Goal: Task Accomplishment & Management: Complete application form

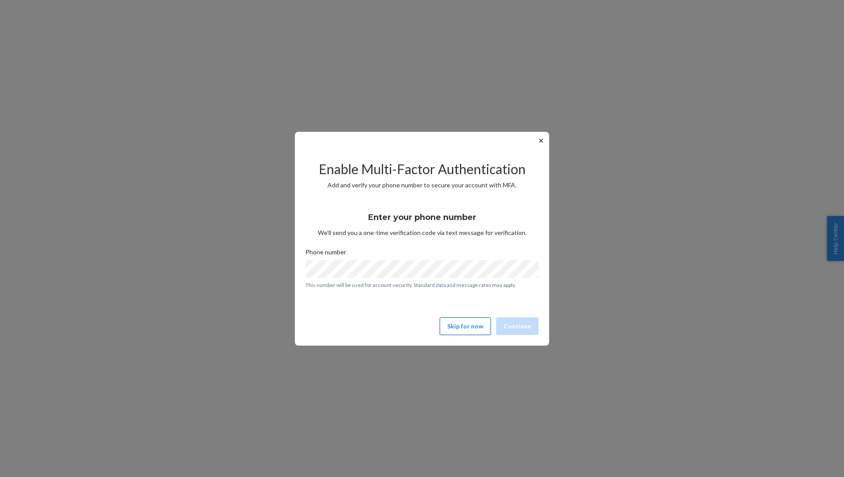
click at [468, 328] on button "Skip for now" at bounding box center [464, 327] width 51 height 18
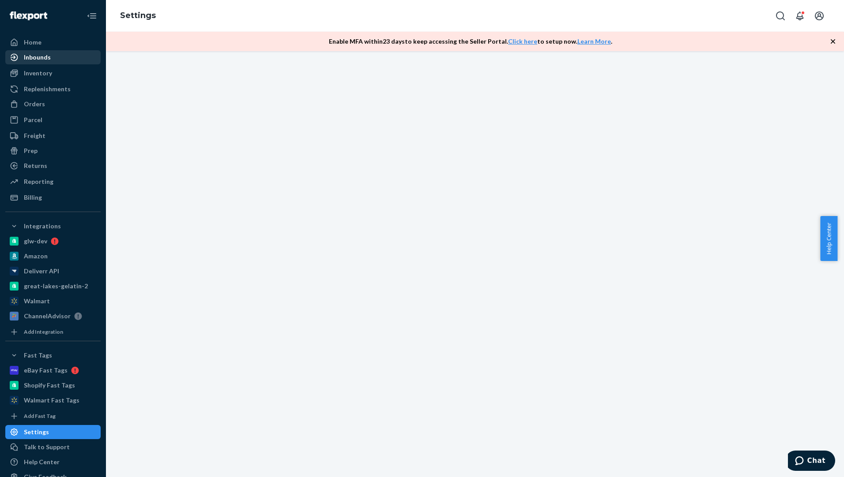
click at [42, 57] on div "Inbounds" at bounding box center [37, 57] width 27 height 9
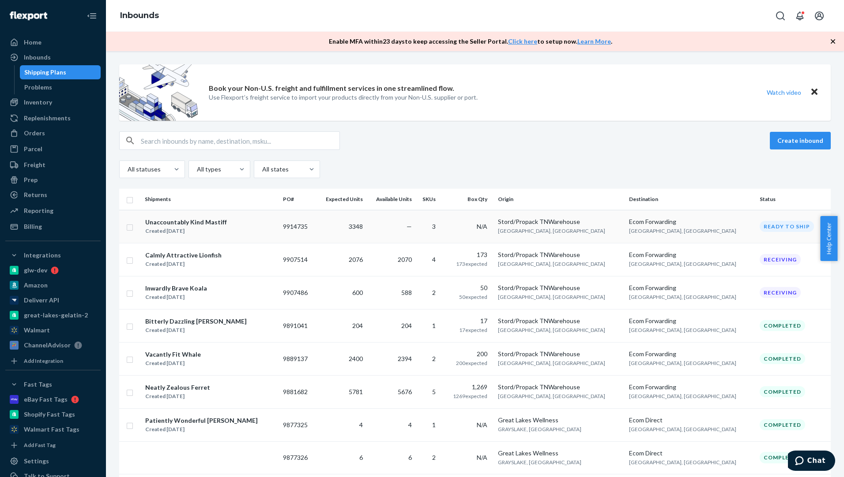
click at [338, 225] on td "3348" at bounding box center [340, 226] width 51 height 33
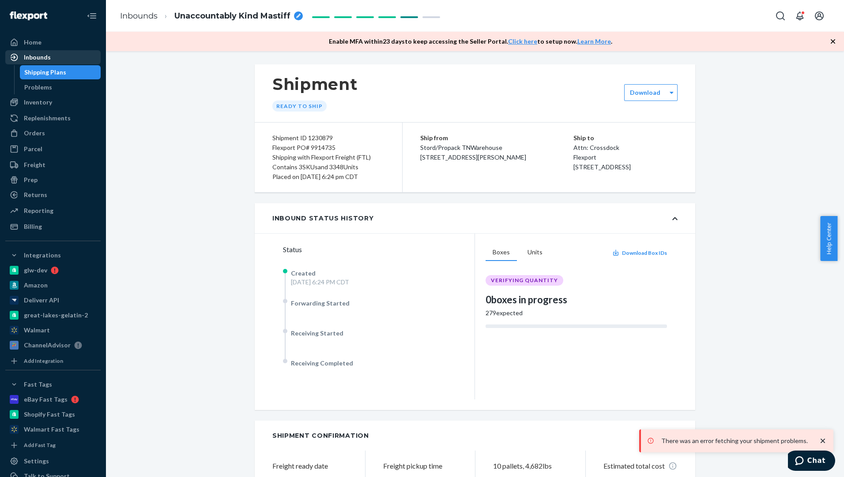
click at [42, 58] on div "Inbounds" at bounding box center [37, 57] width 27 height 9
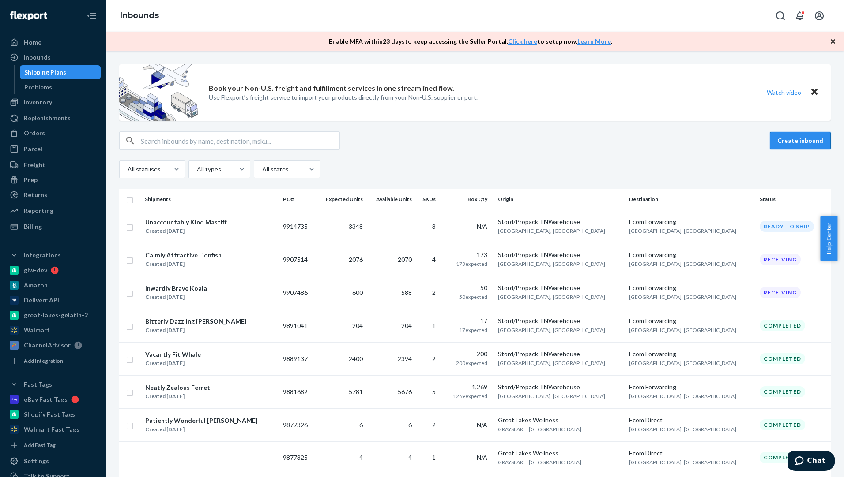
click at [784, 137] on button "Create inbound" at bounding box center [799, 141] width 61 height 18
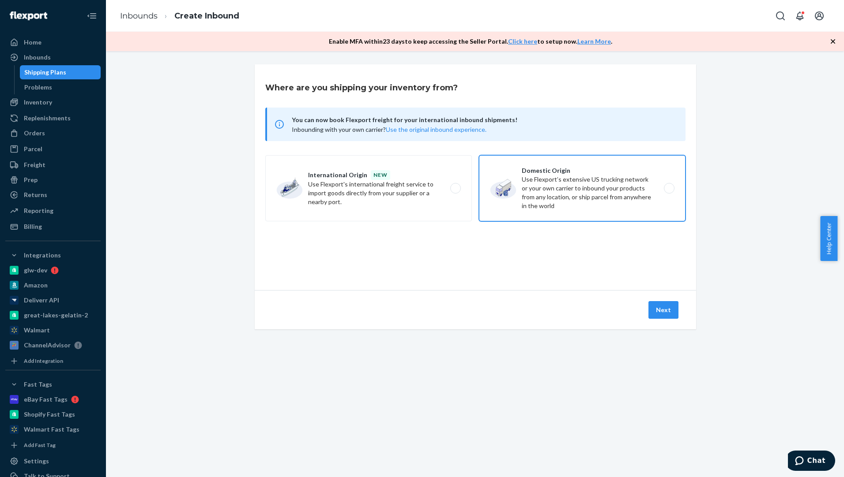
click at [538, 179] on label "Domestic Origin Use Flexport’s extensive US trucking network or your own carrie…" at bounding box center [582, 188] width 206 height 66
click at [668, 186] on input "Domestic Origin Use Flexport’s extensive US trucking network or your own carrie…" at bounding box center [671, 189] width 6 height 6
radio input "true"
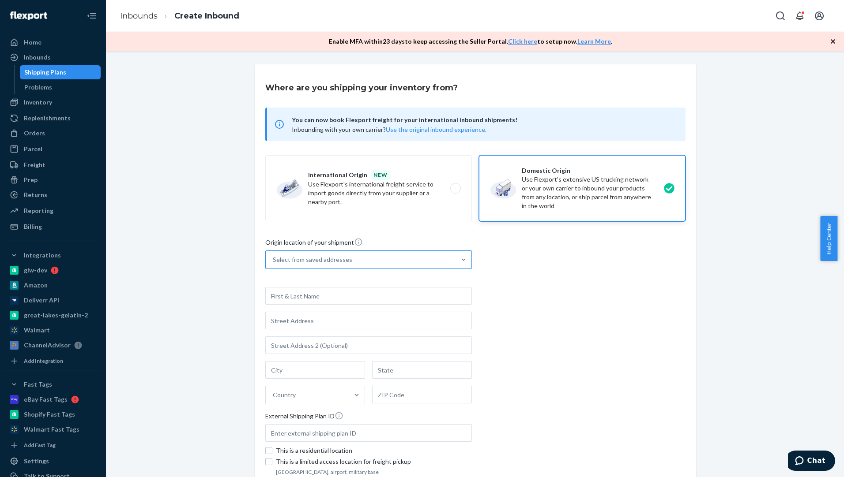
click at [369, 266] on div "Select from saved addresses" at bounding box center [361, 260] width 190 height 18
click at [274, 264] on input "Select from saved addresses" at bounding box center [273, 259] width 1 height 9
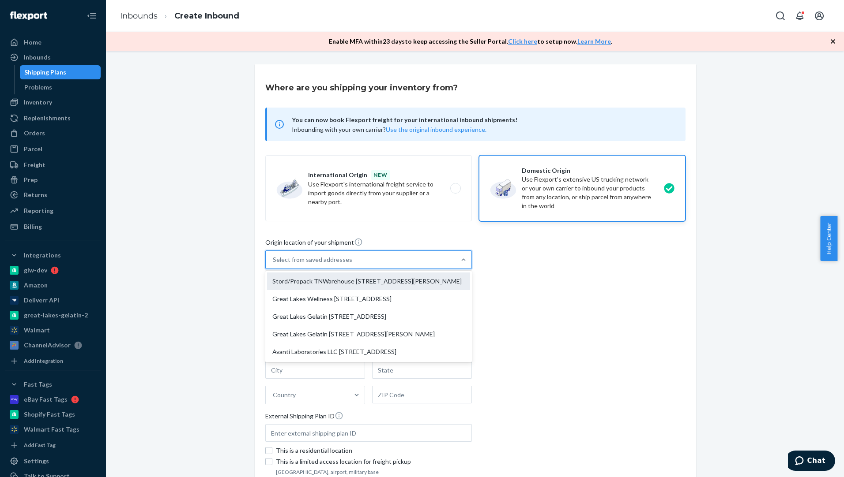
click at [356, 283] on div "Stord/Propack TNWarehouse [STREET_ADDRESS][PERSON_NAME]" at bounding box center [368, 282] width 203 height 18
click at [274, 264] on input "option Stord/Propack TNWarehouse 1125 Vaughn Pkwy Suite 200 Portland, TN 37148 …" at bounding box center [273, 259] width 1 height 9
type input "Stord/Propack TNWarehouse"
type input "Suite 200"
type input "Portland"
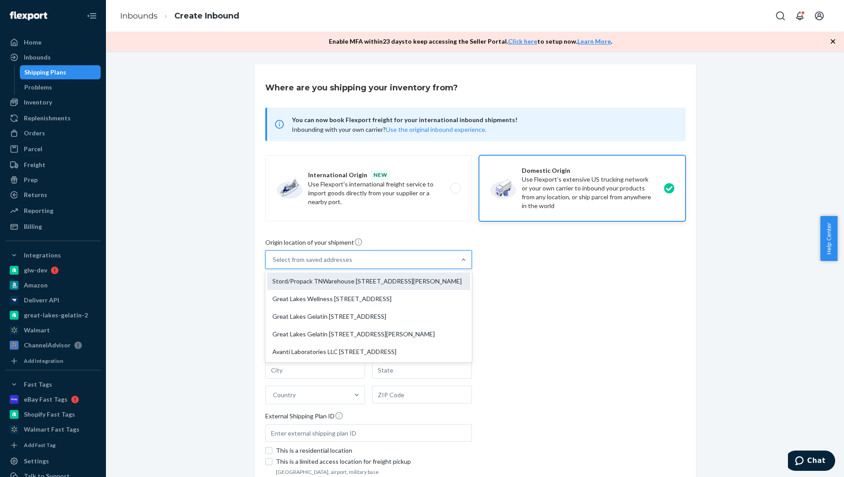
type input "TN"
type input "37148"
type input "1125 Vaughn Pkwy"
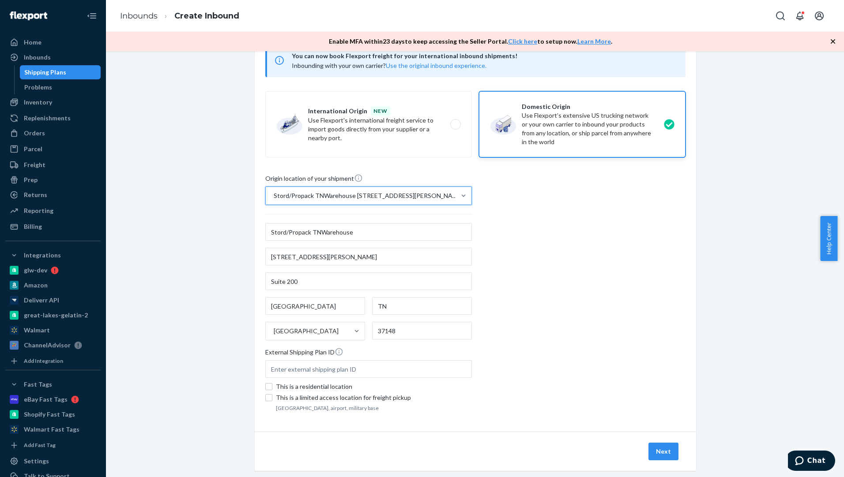
scroll to position [79, 0]
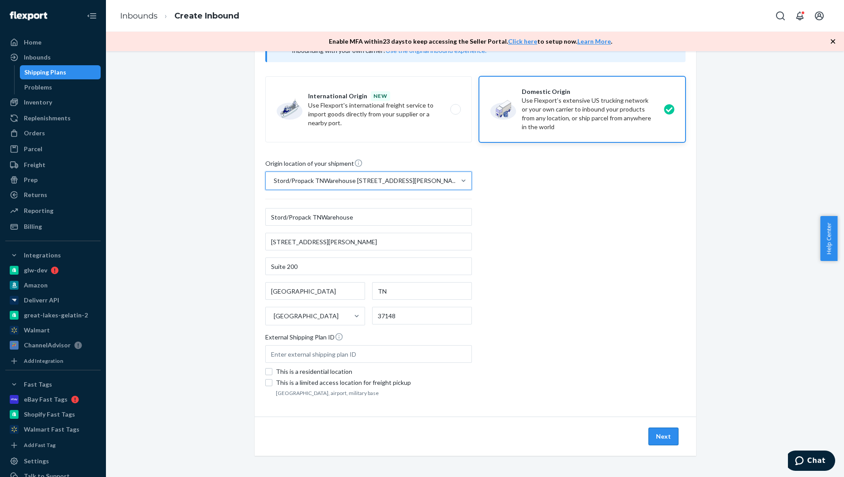
click at [666, 435] on button "Next" at bounding box center [663, 437] width 30 height 18
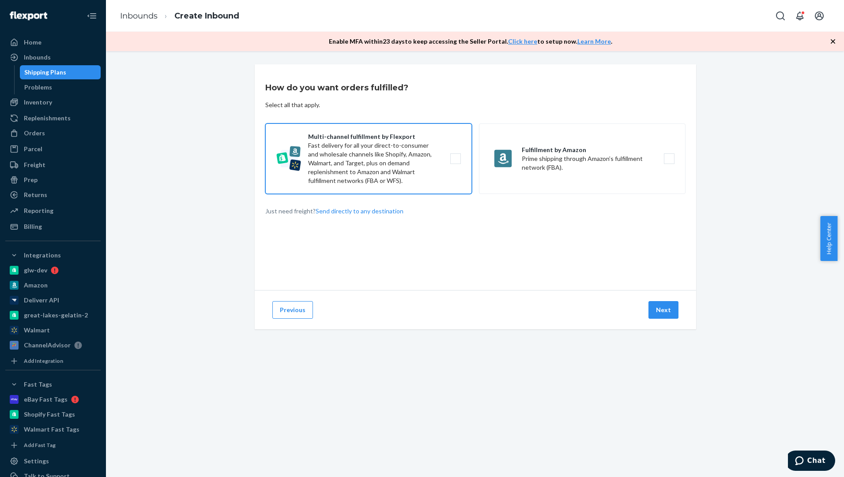
click at [455, 161] on label "Multi-channel fulfillment by Flexport Fast delivery for all your direct-to-cons…" at bounding box center [368, 159] width 206 height 71
click at [455, 161] on input "Multi-channel fulfillment by Flexport Fast delivery for all your direct-to-cons…" at bounding box center [458, 159] width 6 height 6
checkbox input "true"
click at [669, 314] on button "Next" at bounding box center [663, 310] width 30 height 18
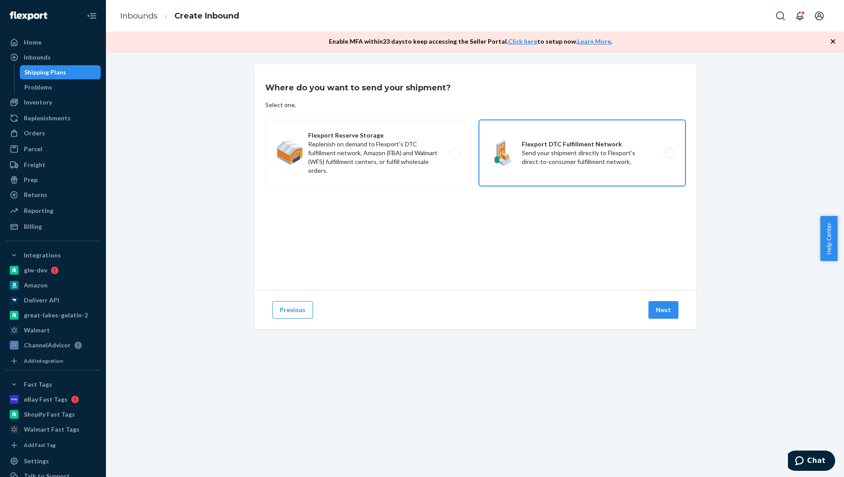
click at [623, 153] on label "Flexport DTC Fulfillment Network Send your shipment directly to Flexport's dire…" at bounding box center [582, 153] width 206 height 66
click at [668, 153] on input "Flexport DTC Fulfillment Network Send your shipment directly to Flexport's dire…" at bounding box center [671, 153] width 6 height 6
radio input "true"
click at [653, 304] on button "Next" at bounding box center [663, 310] width 30 height 18
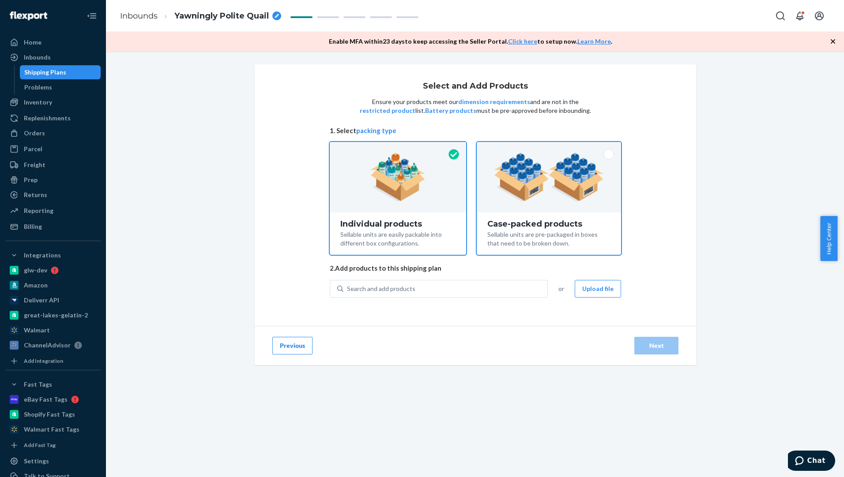
click at [537, 213] on div "Case-packed products Sellable units are pre-packaged in boxes that need to be b…" at bounding box center [549, 234] width 144 height 42
click at [546, 148] on input "Case-packed products Sellable units are pre-packaged in boxes that need to be b…" at bounding box center [549, 145] width 6 height 6
radio input "true"
radio input "false"
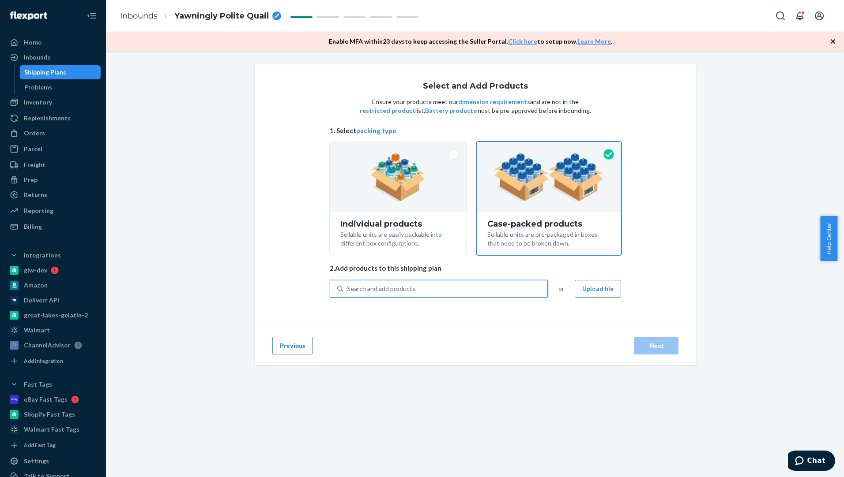
drag, startPoint x: 427, startPoint y: 284, endPoint x: 413, endPoint y: 289, distance: 14.8
click at [413, 289] on div "Search and add products" at bounding box center [445, 289] width 204 height 16
click at [348, 289] on input "0 results available. Use Up and Down to choose options, press Enter to select t…" at bounding box center [347, 289] width 1 height 9
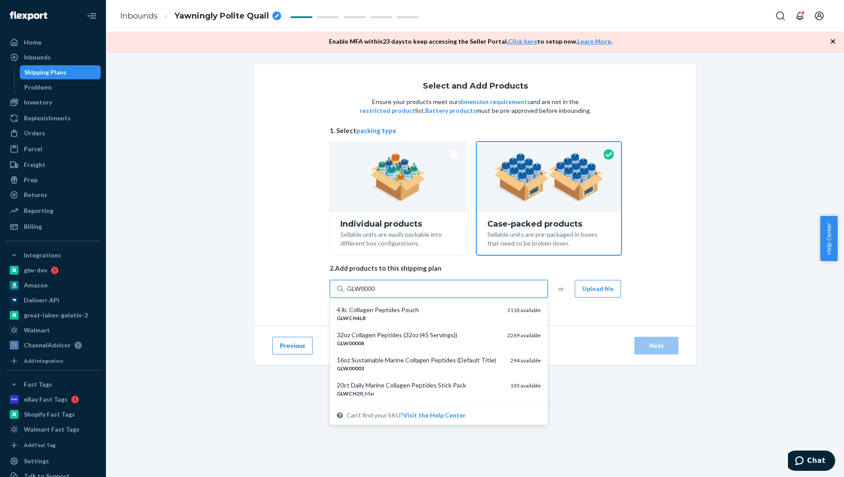
type input "GLW00003"
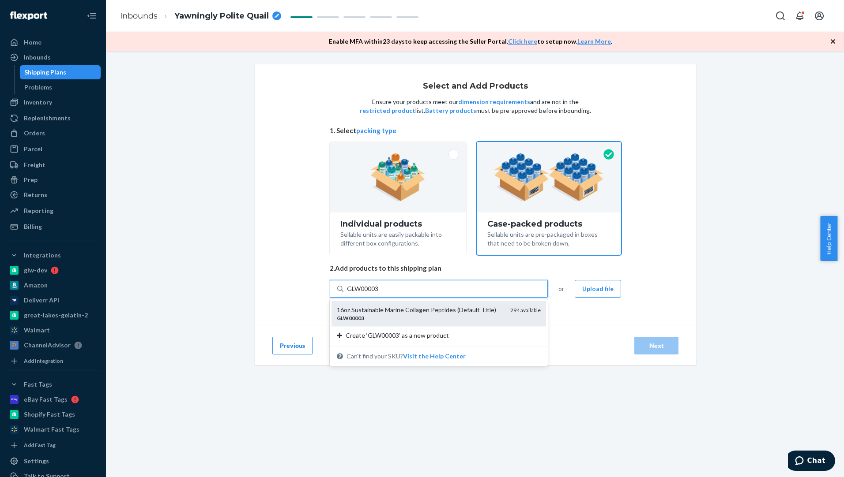
click at [413, 310] on div "16oz Sustainable Marine Collagen Peptides (Default Title)" at bounding box center [420, 310] width 166 height 9
click at [379, 293] on input "GLW00003" at bounding box center [363, 289] width 32 height 9
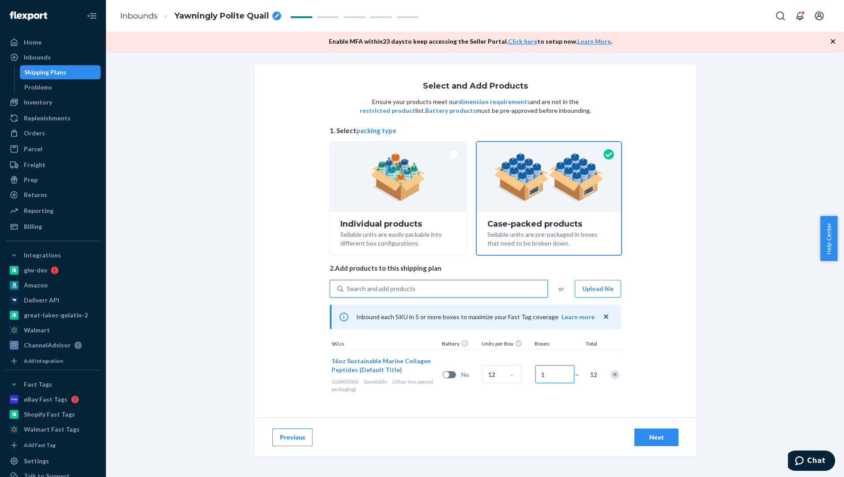
click at [544, 373] on input "1" at bounding box center [554, 375] width 39 height 18
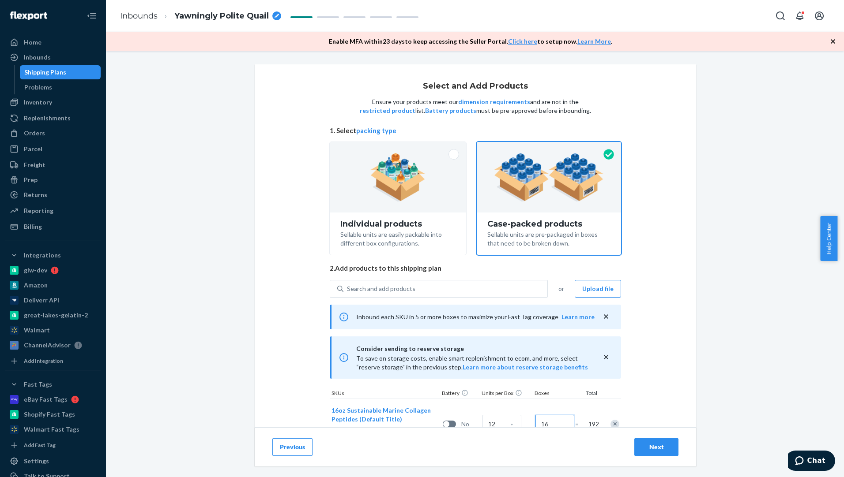
type input "16"
drag, startPoint x: 840, startPoint y: 224, endPoint x: 843, endPoint y: 353, distance: 129.8
click at [843, 353] on body "Home Inbounds Shipping Plans Problems Inventory Products Branded Packaging Repl…" at bounding box center [422, 238] width 844 height 477
click at [657, 349] on div "Select and Add Products Ensure your products meet our dimension requirements an…" at bounding box center [475, 273] width 441 height 419
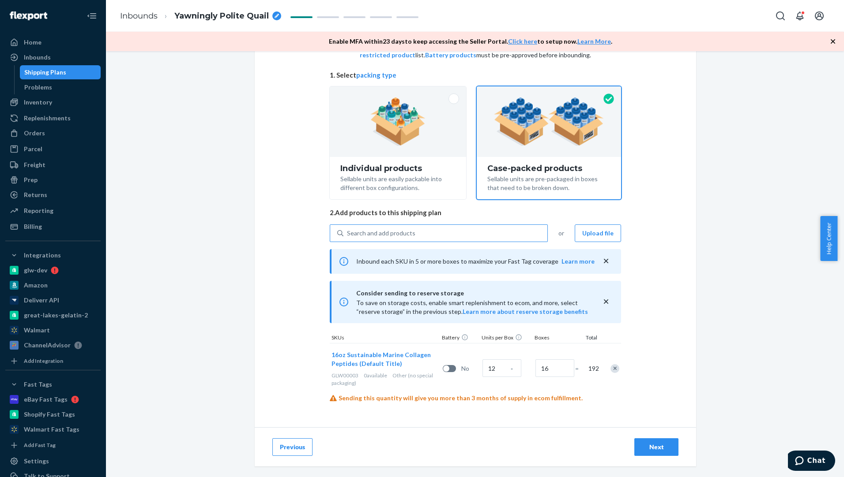
click at [388, 230] on div "Search and add products" at bounding box center [381, 233] width 68 height 9
click at [348, 230] on input "Search and add products" at bounding box center [347, 233] width 1 height 9
paste input "10ozCH_Van"
type input "10ozCH_Van"
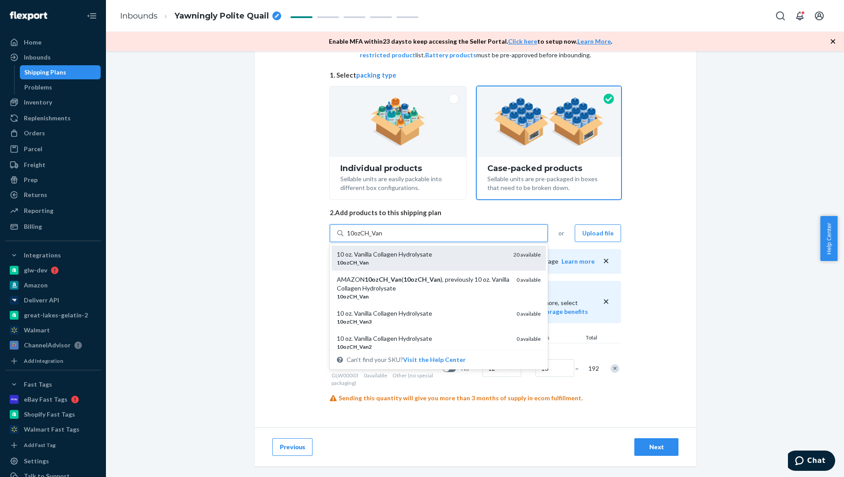
click at [447, 259] on div "10ozCH _ Van" at bounding box center [421, 263] width 169 height 8
click at [383, 238] on input "10ozCH_Van" at bounding box center [365, 233] width 36 height 9
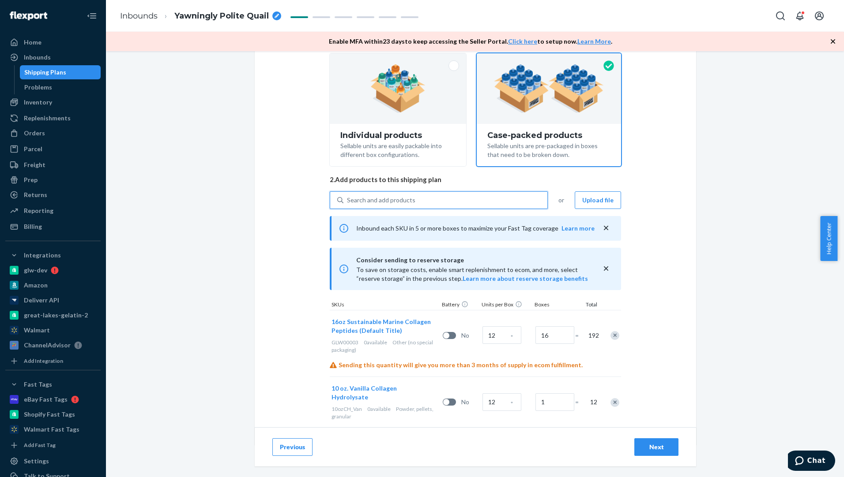
scroll to position [98, 0]
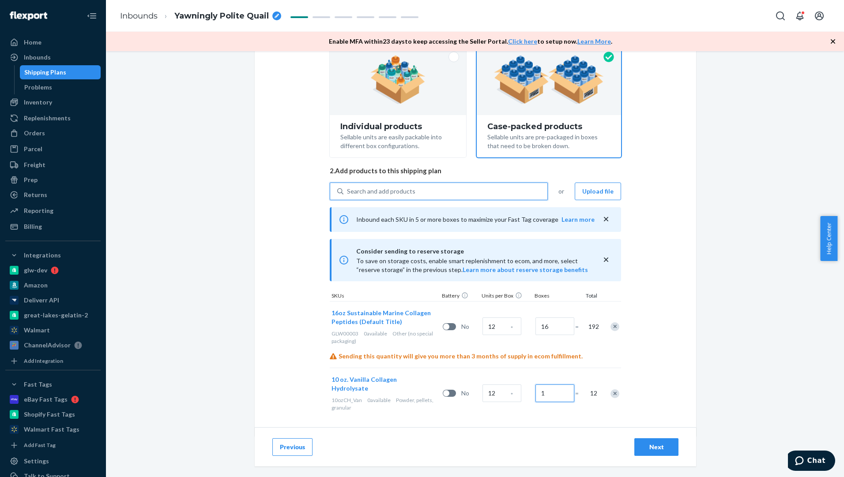
click at [552, 390] on input "1" at bounding box center [554, 394] width 39 height 18
type input "50"
click at [825, 290] on div "Select and Add Products Ensure your products meet our dimension requirements an…" at bounding box center [475, 264] width 738 height 426
click at [454, 189] on div "Search and add products" at bounding box center [445, 192] width 204 height 16
click at [348, 189] on input "Search and add products" at bounding box center [347, 191] width 1 height 9
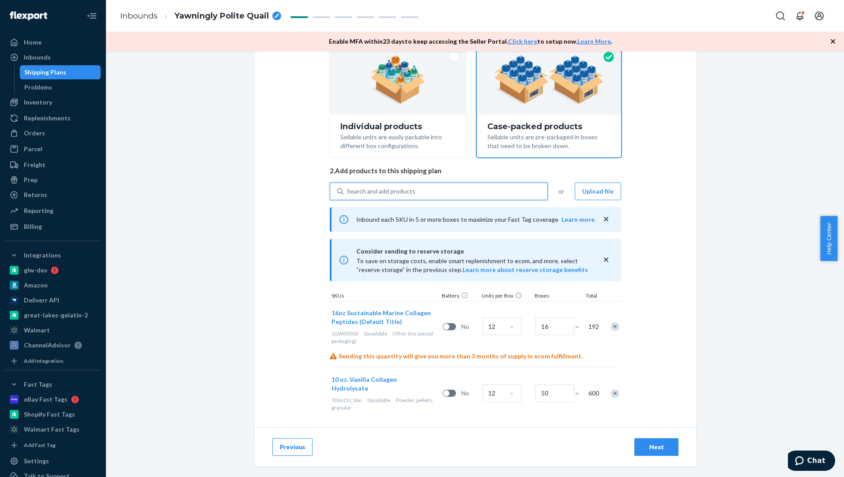
paste input "GLW00004"
type input "GLW00004"
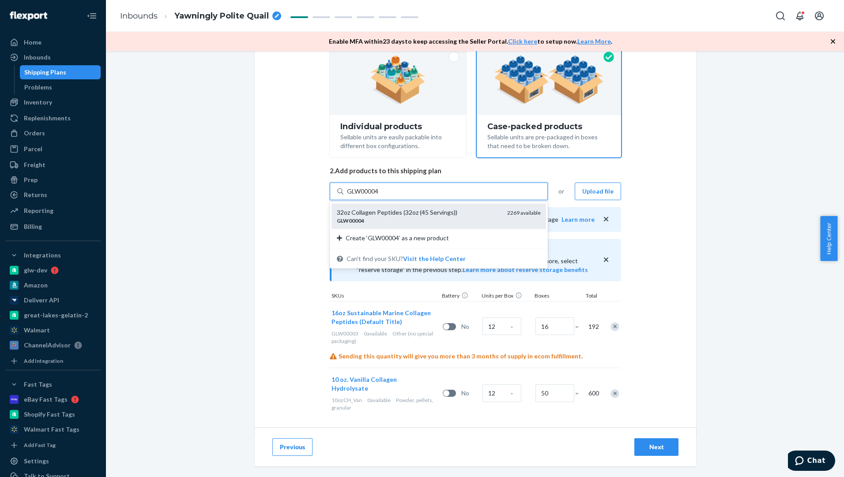
click at [435, 216] on div "32oz Collagen Peptides (32oz (45 Servings))" at bounding box center [418, 212] width 163 height 9
click at [379, 196] on input "GLW00004" at bounding box center [363, 191] width 32 height 9
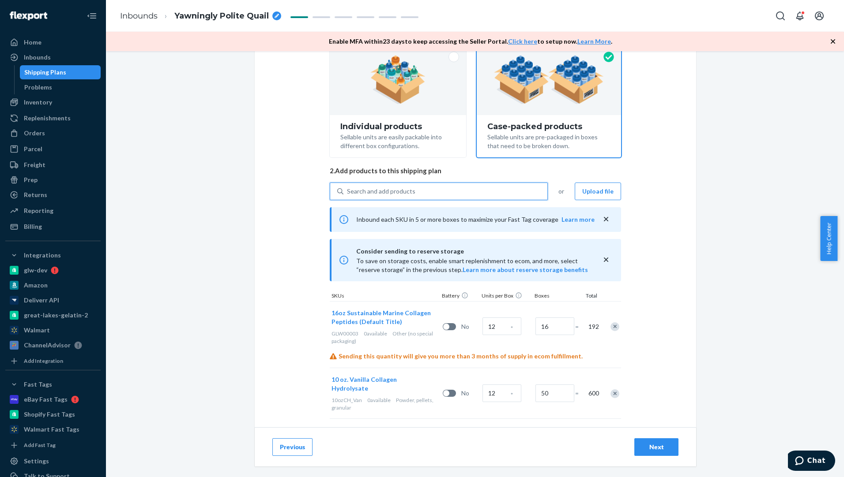
scroll to position [149, 0]
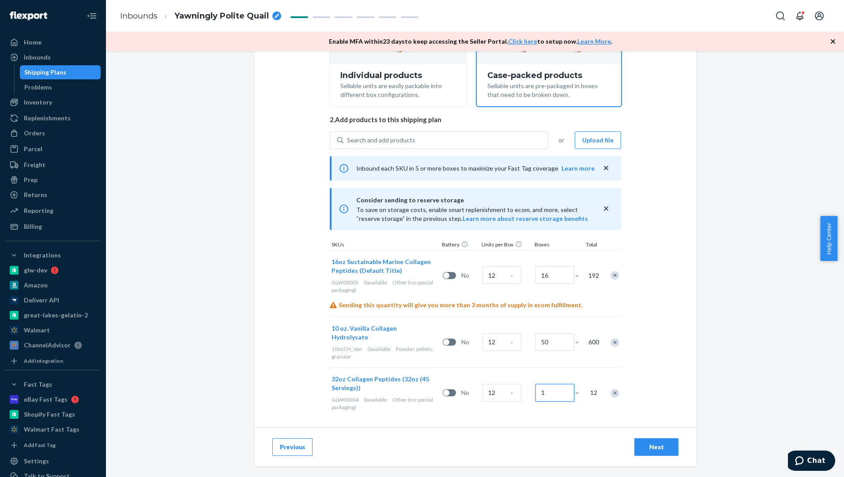
click at [541, 389] on input "1" at bounding box center [554, 393] width 39 height 18
type input "116"
click at [698, 357] on div "Select and Add Products Ensure your products meet our dimension requirements an…" at bounding box center [475, 264] width 738 height 426
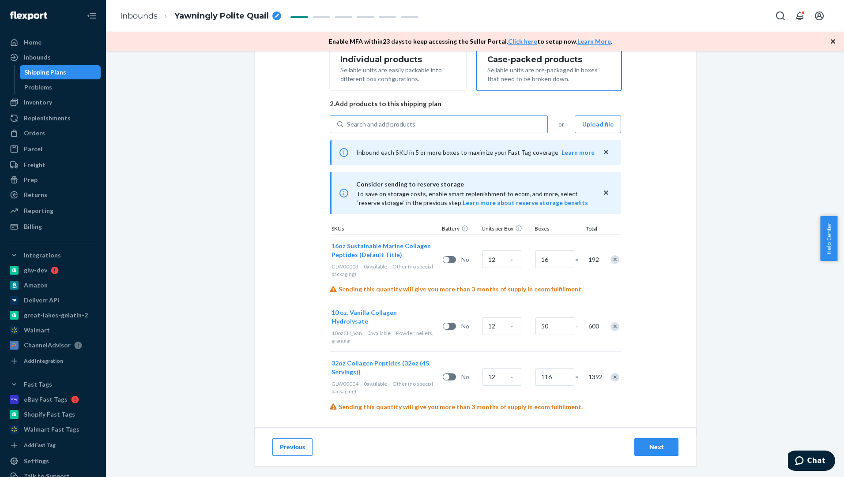
click at [423, 120] on div "Search and add products" at bounding box center [445, 124] width 204 height 16
click at [348, 120] on input "Search and add products" at bounding box center [347, 124] width 1 height 9
paste input "GLGCHCP20"
type input "GLGCHCP20"
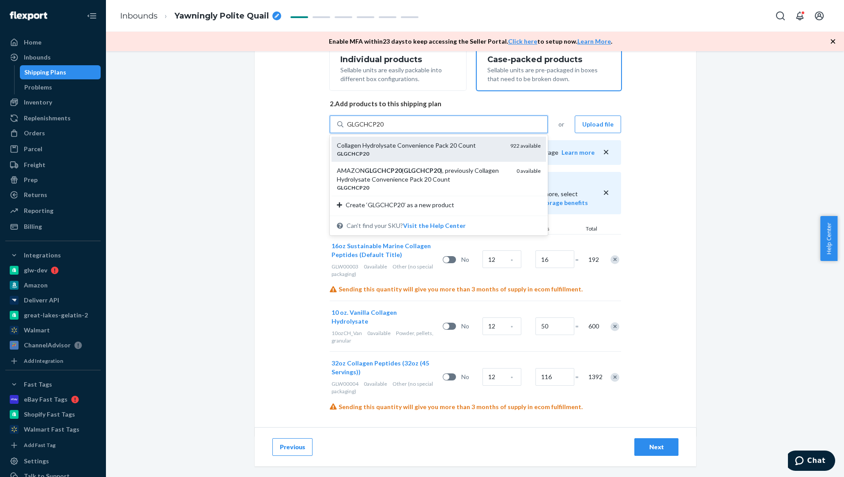
click at [456, 149] on div "Collagen Hydrolysate Convenience Pack 20 Count" at bounding box center [420, 145] width 166 height 9
click at [384, 129] on input "GLGCHCP20" at bounding box center [365, 124] width 37 height 9
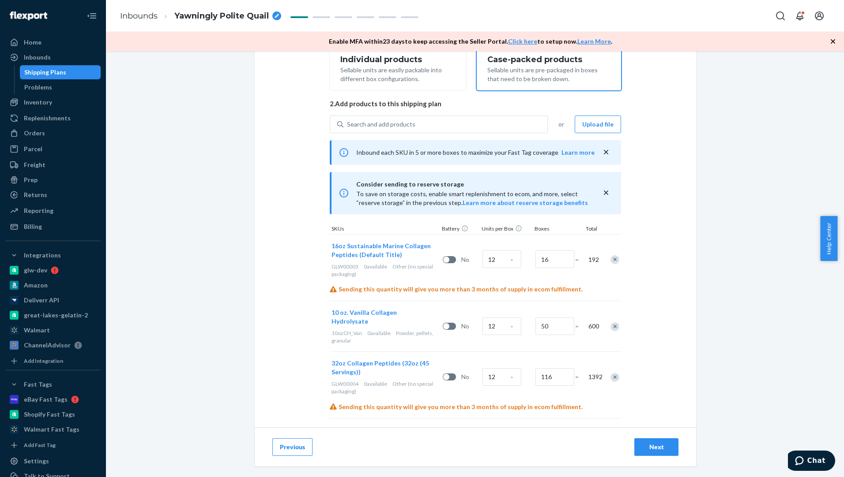
drag, startPoint x: 841, startPoint y: 228, endPoint x: 845, endPoint y: 320, distance: 92.3
click at [843, 320] on html "Home Inbounds Shipping Plans Problems Inventory Products Branded Packaging Repl…" at bounding box center [422, 238] width 844 height 477
click at [731, 360] on div "Select and Add Products Ensure your products meet our dimension requirements an…" at bounding box center [475, 264] width 738 height 426
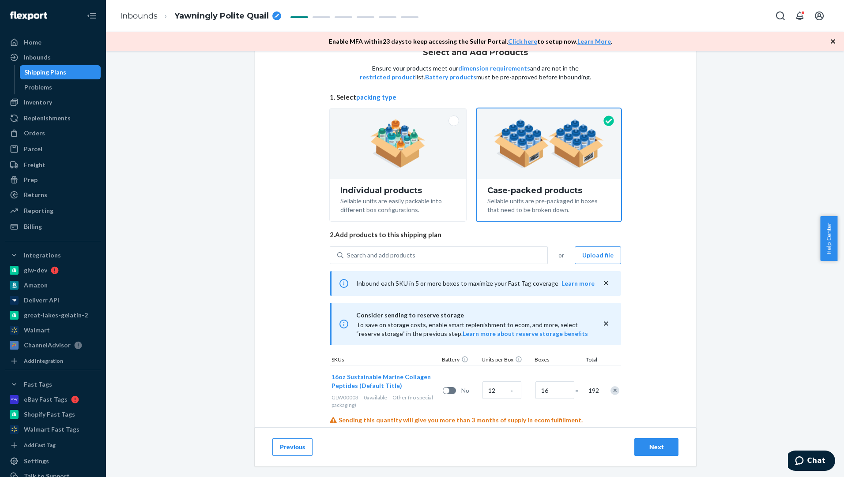
scroll to position [0, 0]
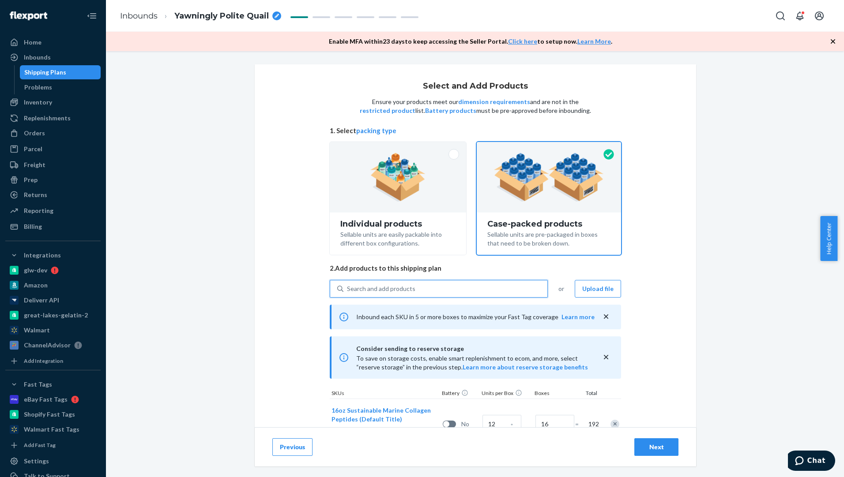
click at [392, 285] on div "Search and add products" at bounding box center [381, 289] width 68 height 9
click at [348, 285] on input "0 results available. Use Up and Down to choose options, press Enter to select t…" at bounding box center [347, 289] width 1 height 9
paste input "10ozCH_Choc"
type input "10ozCH_Choc"
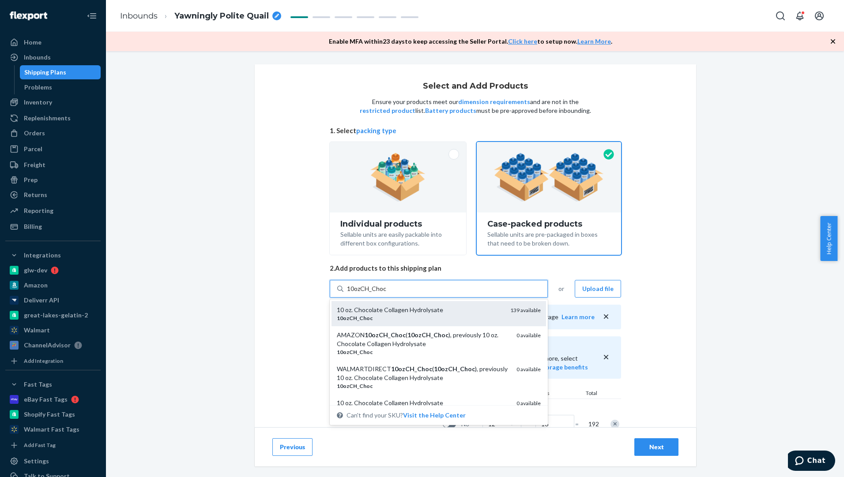
click at [450, 315] on div "10ozCH _ Choc" at bounding box center [420, 319] width 166 height 8
click at [387, 293] on input "10ozCH_Choc" at bounding box center [367, 289] width 40 height 9
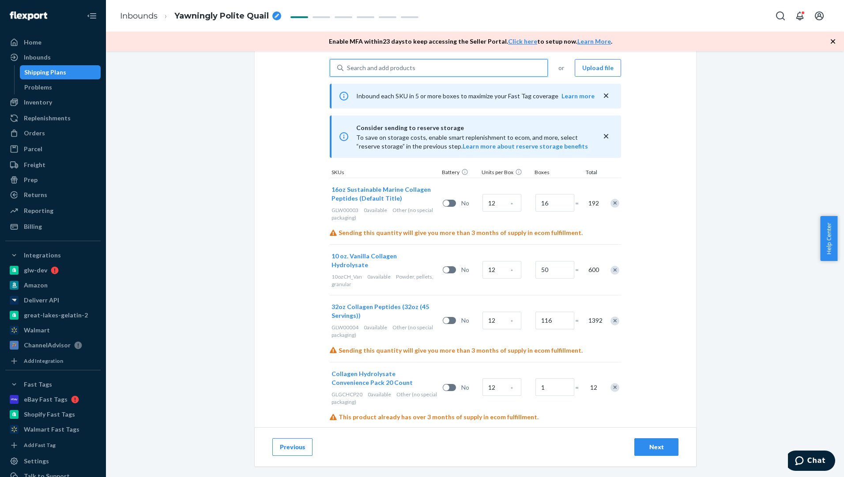
scroll to position [282, 0]
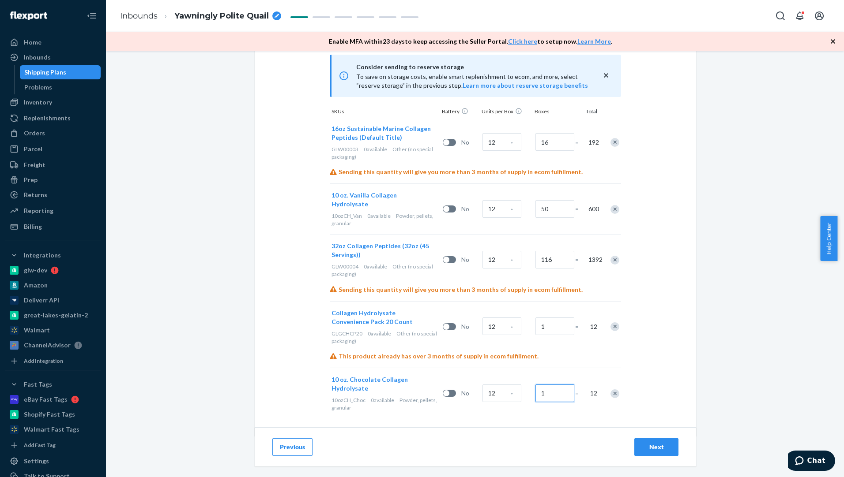
click at [546, 385] on input "1" at bounding box center [554, 394] width 39 height 18
click at [612, 390] on div "Remove Item" at bounding box center [614, 394] width 9 height 9
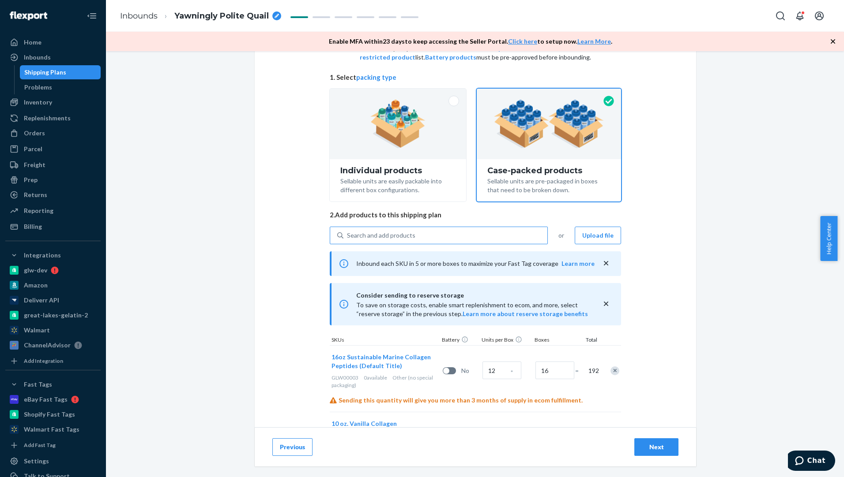
scroll to position [52, 0]
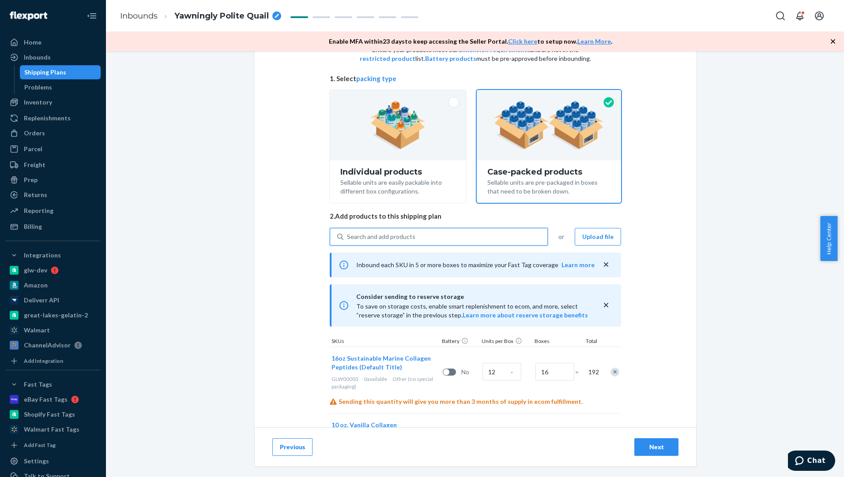
click at [382, 238] on div "Search and add products" at bounding box center [381, 237] width 68 height 9
click at [348, 238] on input "0 results available. Use Up and Down to choose options, press Enter to select t…" at bounding box center [347, 237] width 1 height 9
paste input "6CHVP"
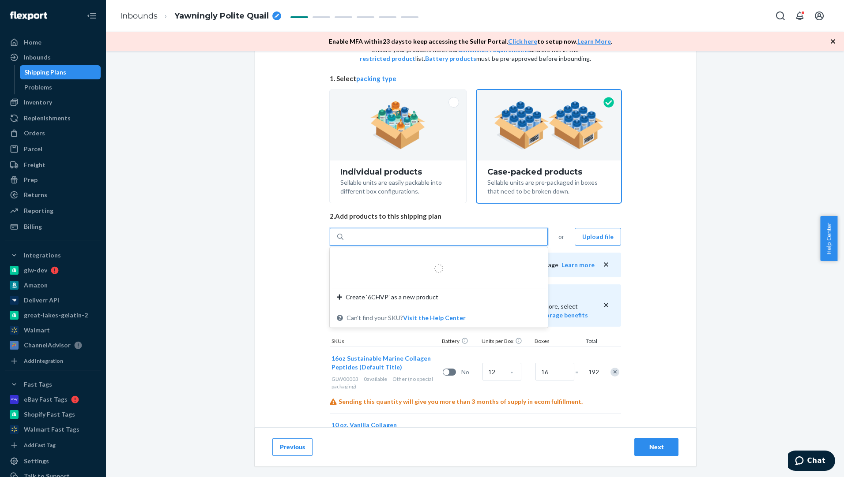
type input "6CHVP"
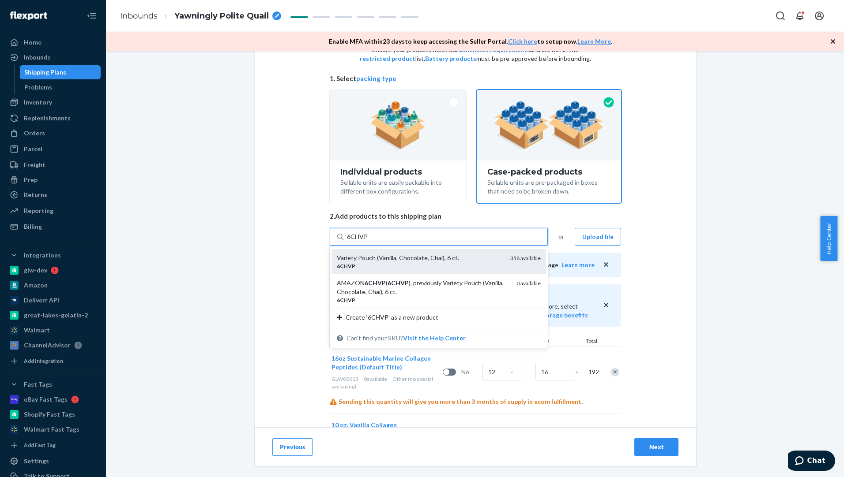
click at [423, 261] on div "Variety Pouch (Vanilla, Chocolate, Chai), 6 ct." at bounding box center [420, 258] width 166 height 9
click at [368, 241] on input "6CHVP" at bounding box center [357, 237] width 21 height 9
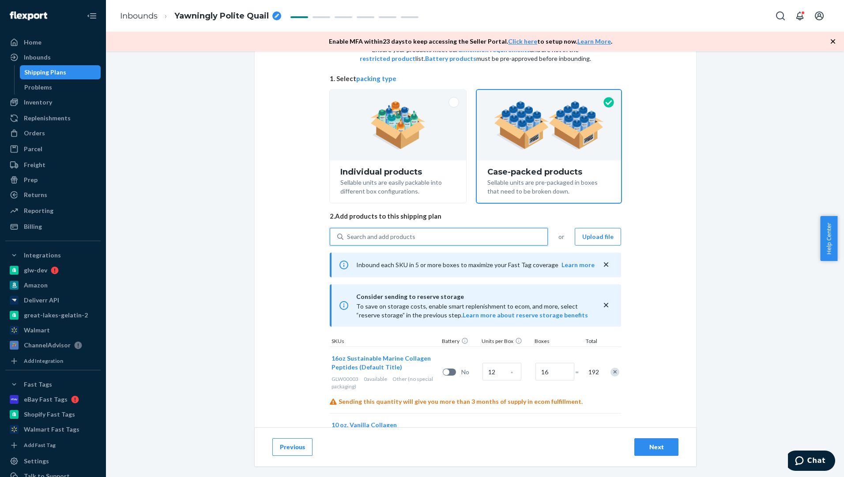
scroll to position [282, 0]
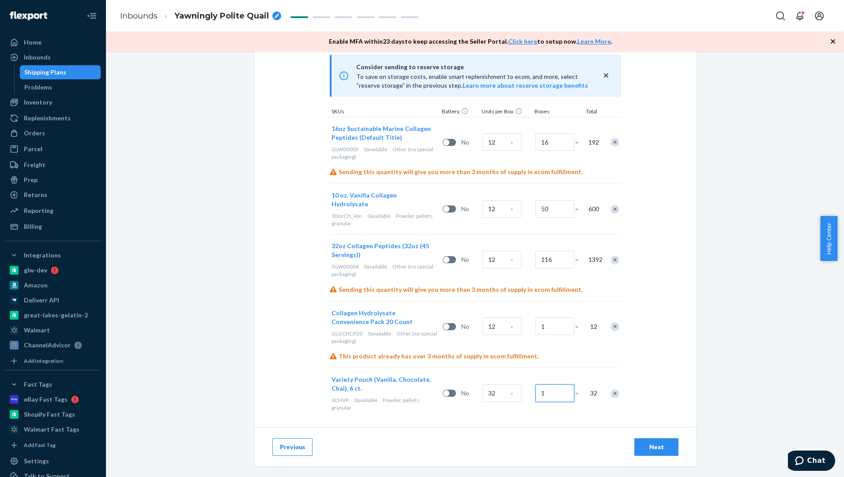
click at [548, 385] on input "1" at bounding box center [554, 394] width 39 height 18
type input "33"
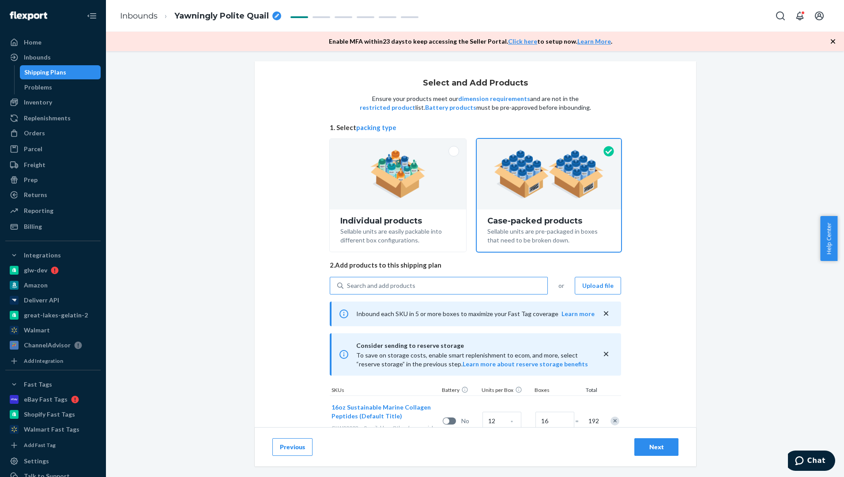
scroll to position [0, 0]
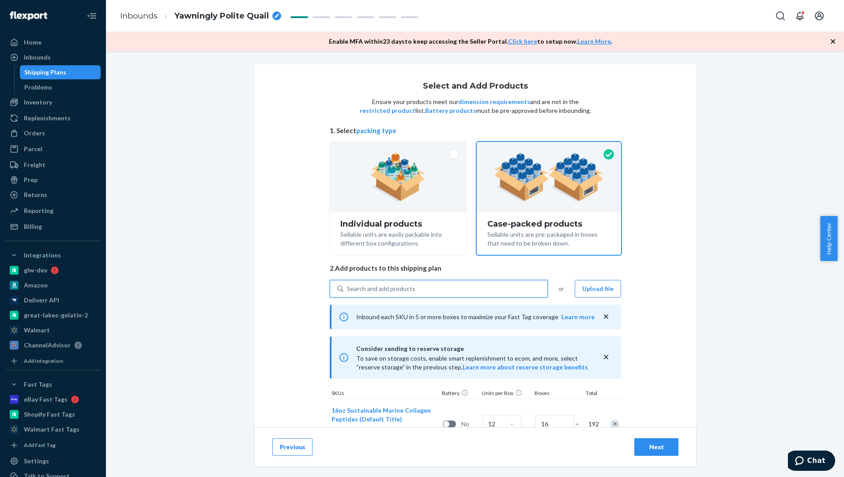
click at [407, 286] on div "Search and add products" at bounding box center [381, 289] width 68 height 9
click at [348, 286] on input "0 results available. Use Up and Down to choose options, press Enter to select t…" at bounding box center [347, 289] width 1 height 9
paste input "GLGBG1"
type input "GLGBG1"
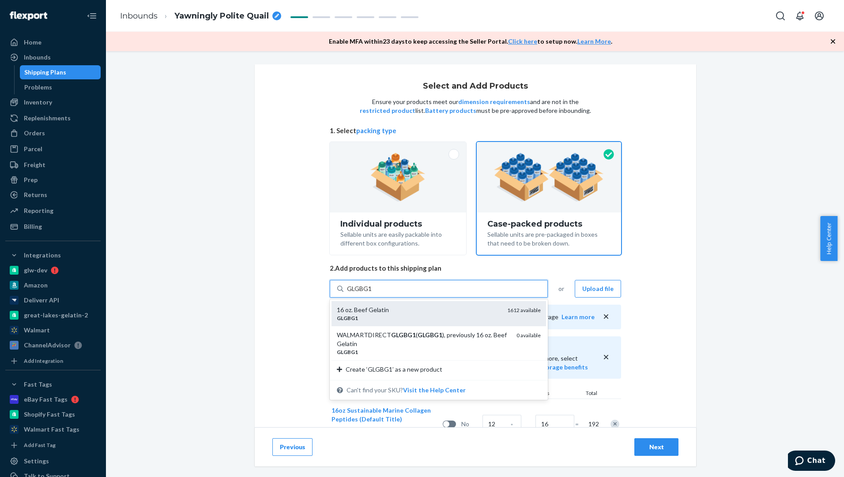
click at [418, 316] on div "GLGBG1" at bounding box center [418, 319] width 163 height 8
click at [372, 293] on input "GLGBG1" at bounding box center [359, 289] width 25 height 9
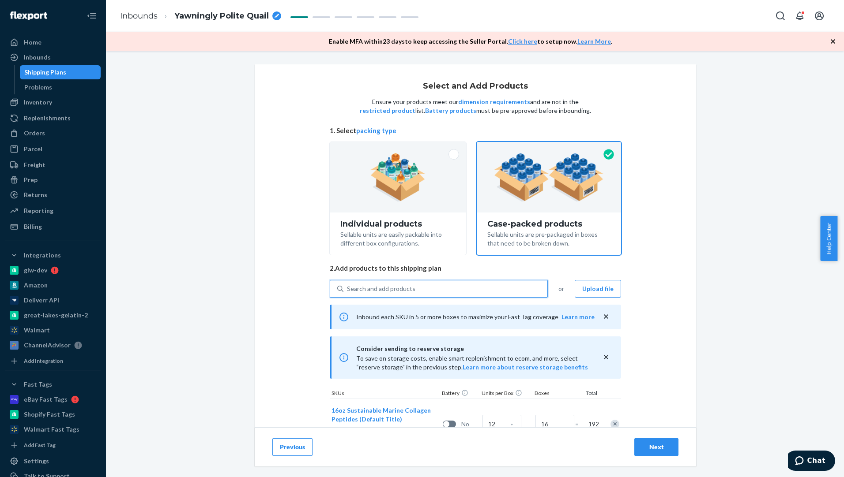
scroll to position [340, 0]
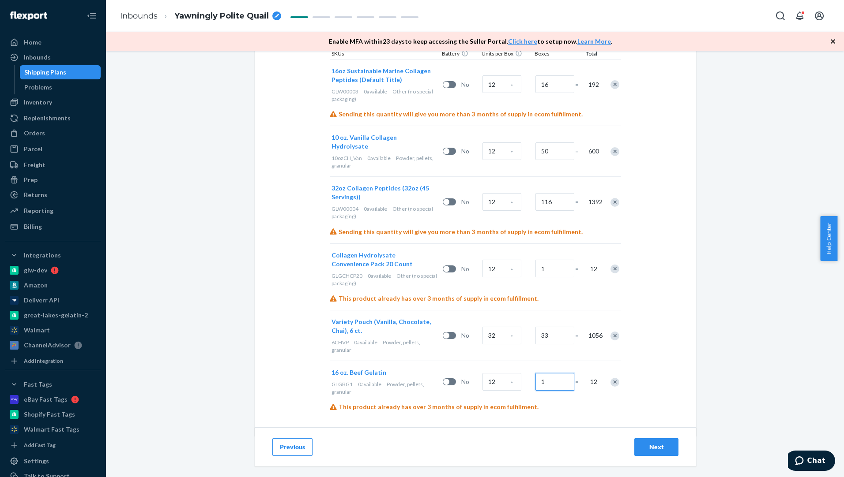
click at [551, 373] on input "1" at bounding box center [554, 382] width 39 height 18
type input "83"
click at [749, 347] on div "Select and Add Products Ensure your products meet our dimension requirements an…" at bounding box center [475, 264] width 738 height 426
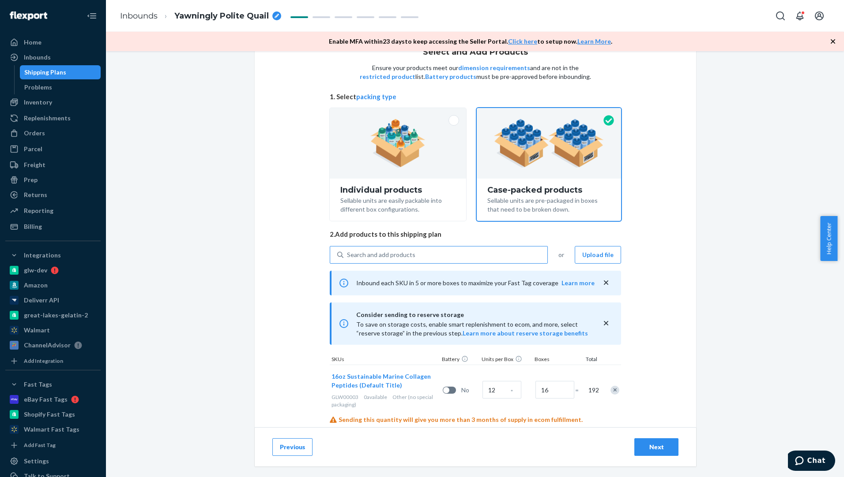
scroll to position [11, 0]
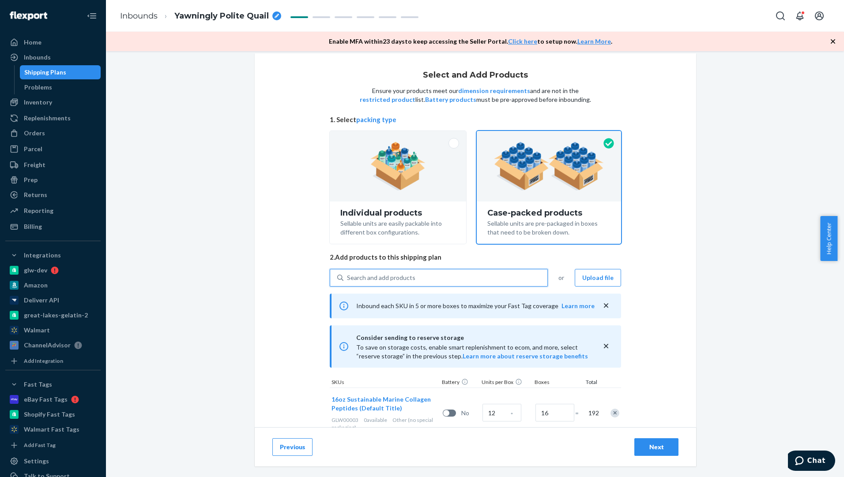
click at [470, 277] on div "Search and add products" at bounding box center [445, 278] width 204 height 16
click at [348, 277] on input "0 results available. Use Up and Down to choose options, press Enter to select t…" at bounding box center [347, 278] width 1 height 9
paste input "GLW00005"
type input "GLW00005"
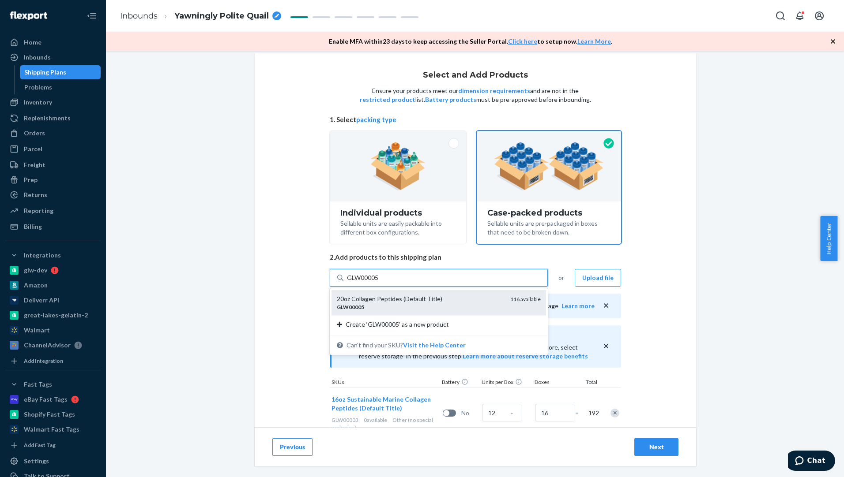
click at [440, 303] on div "20oz Collagen Peptides (Default Title)" at bounding box center [420, 299] width 166 height 9
click at [379, 282] on input "GLW00005" at bounding box center [363, 278] width 32 height 9
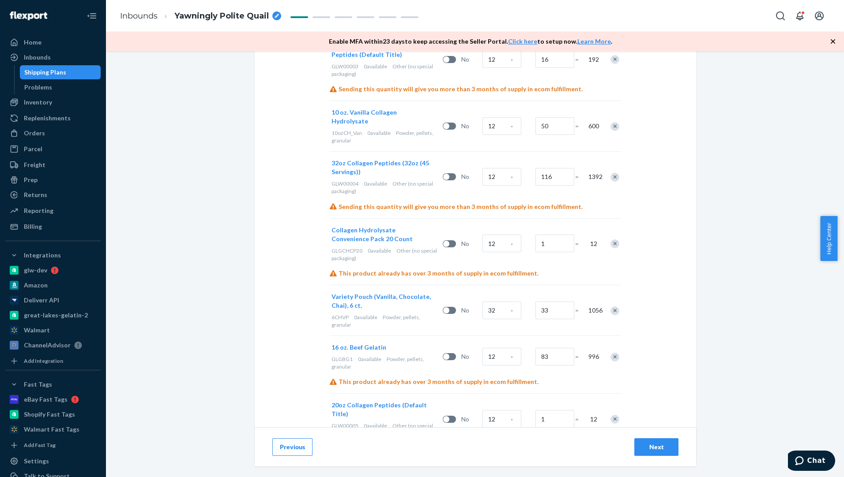
scroll to position [391, 0]
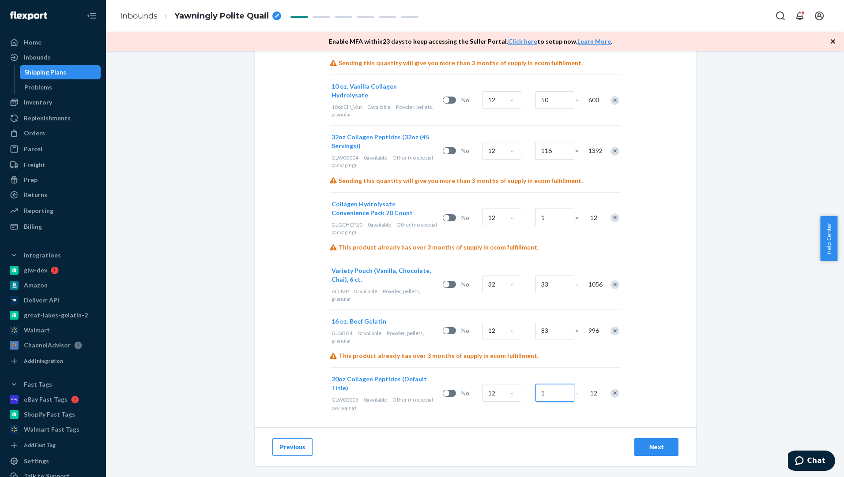
click at [544, 384] on input "1" at bounding box center [554, 393] width 39 height 18
type input "42"
click at [746, 358] on div "Select and Add Products Ensure your products meet our dimension requirements an…" at bounding box center [475, 264] width 738 height 426
click at [661, 444] on div "Next" at bounding box center [656, 447] width 29 height 9
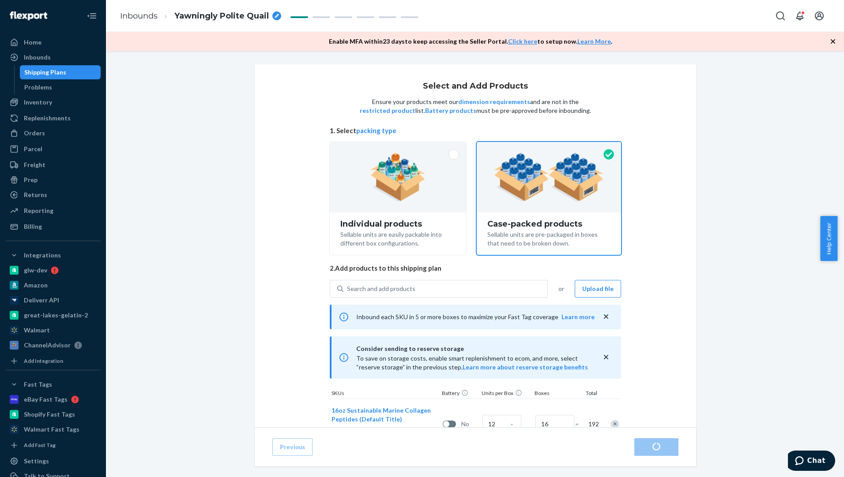
radio input "true"
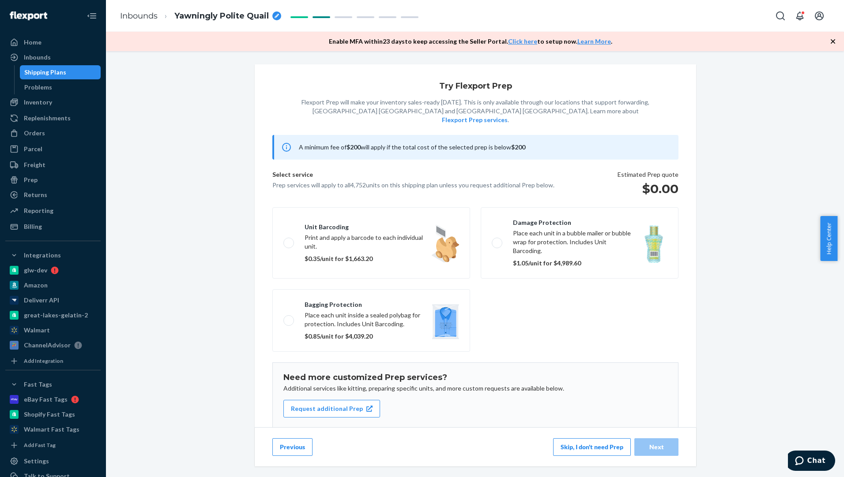
click at [289, 444] on button "Previous" at bounding box center [292, 448] width 40 height 18
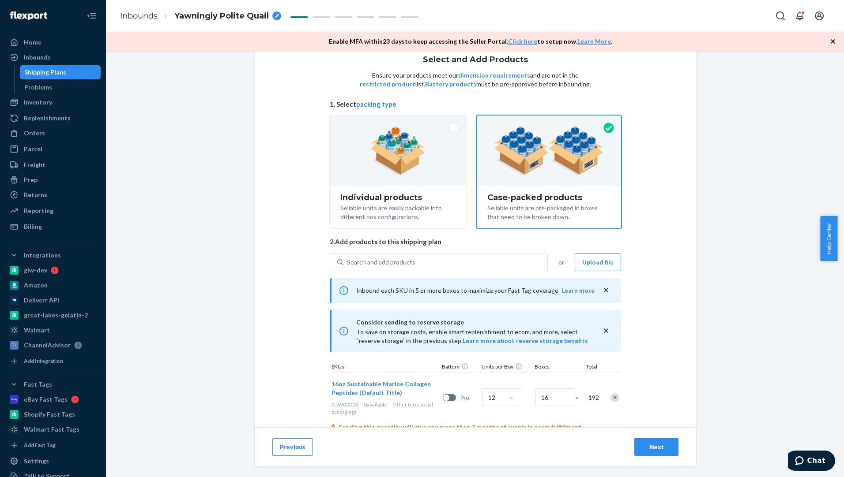
scroll to position [1, 0]
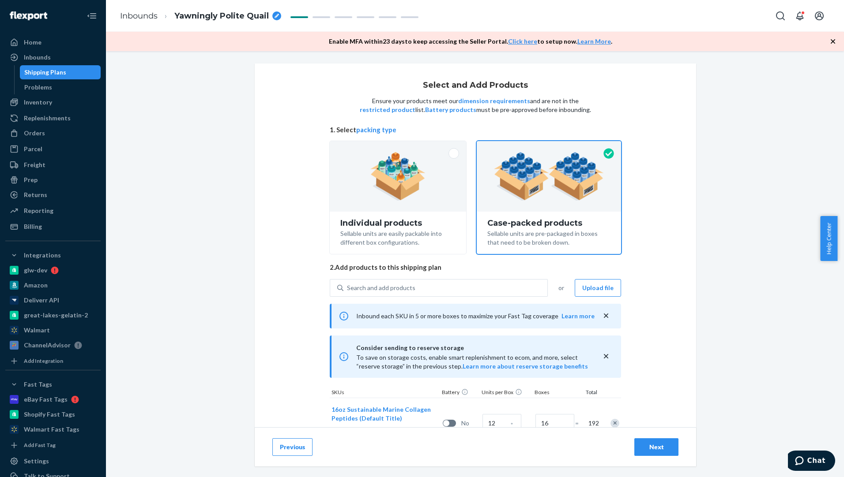
click at [644, 440] on button "Next" at bounding box center [656, 448] width 44 height 18
radio input "true"
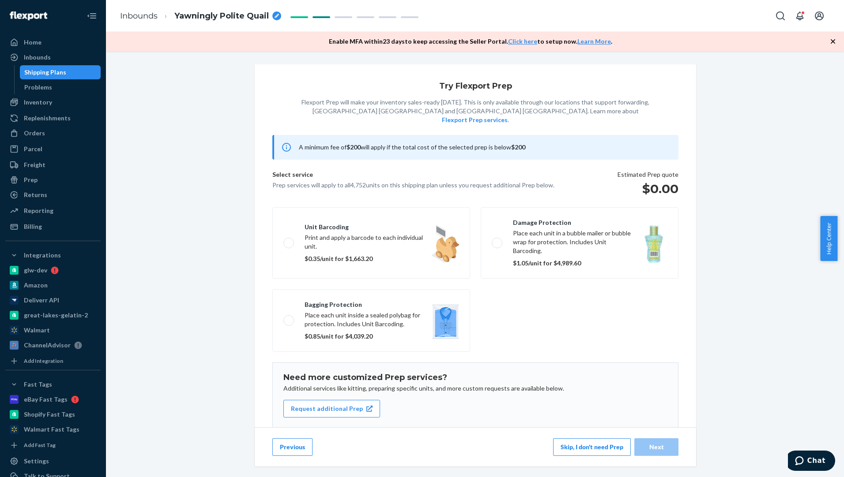
scroll to position [21, 0]
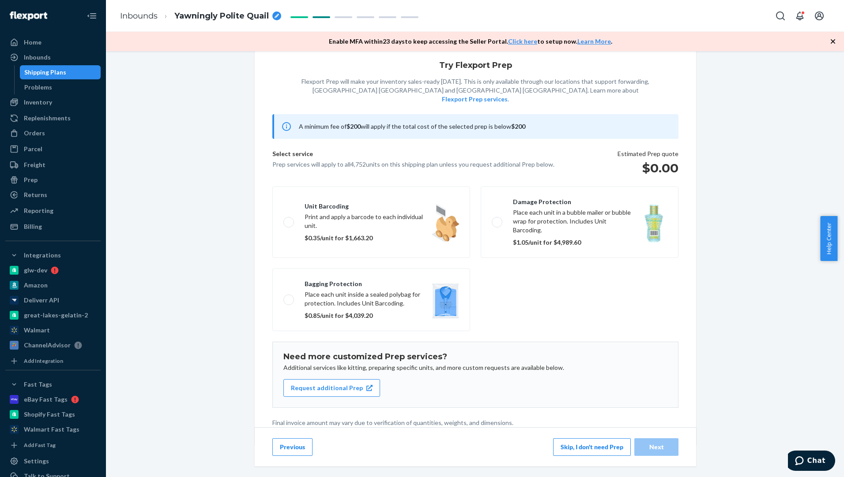
click at [594, 446] on button "Skip, I don't need Prep" at bounding box center [592, 448] width 78 height 18
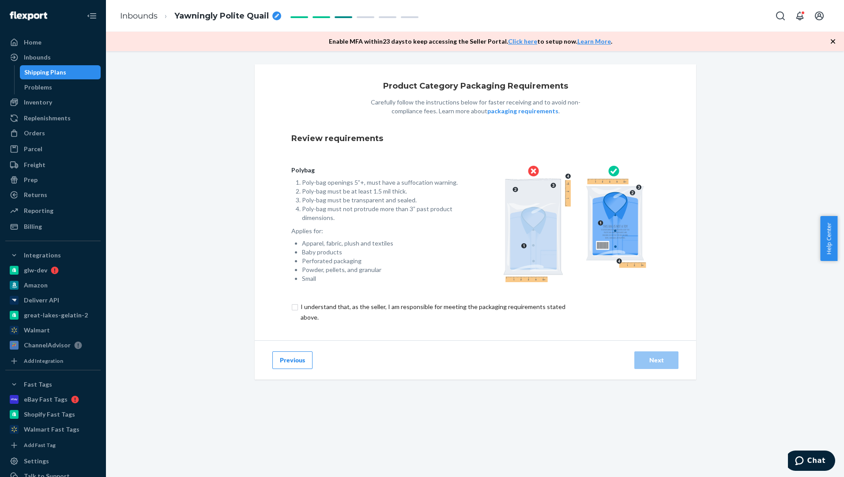
click at [291, 304] on input "checkbox" at bounding box center [437, 312] width 293 height 21
checkbox input "true"
click at [635, 360] on button "Next" at bounding box center [656, 361] width 44 height 18
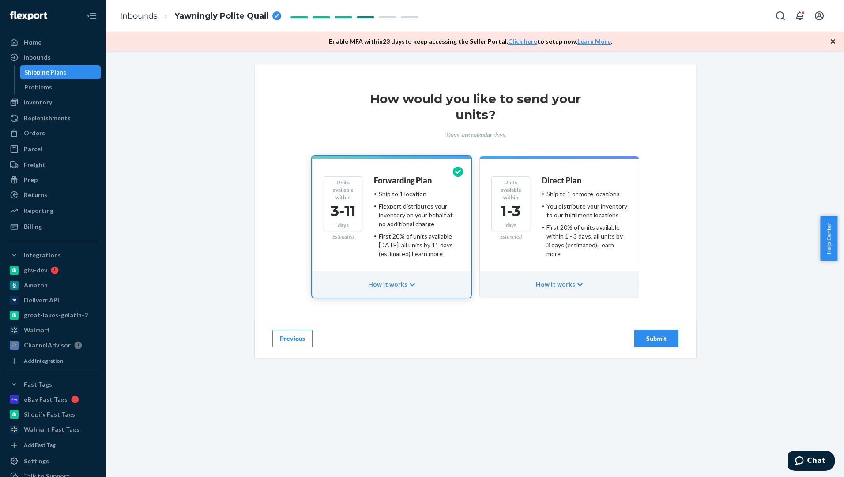
click at [401, 239] on div "First 20% of units available within 3 days, all units by 11 days (estimated). L…" at bounding box center [419, 245] width 81 height 26
click at [655, 342] on div "Submit" at bounding box center [656, 338] width 29 height 9
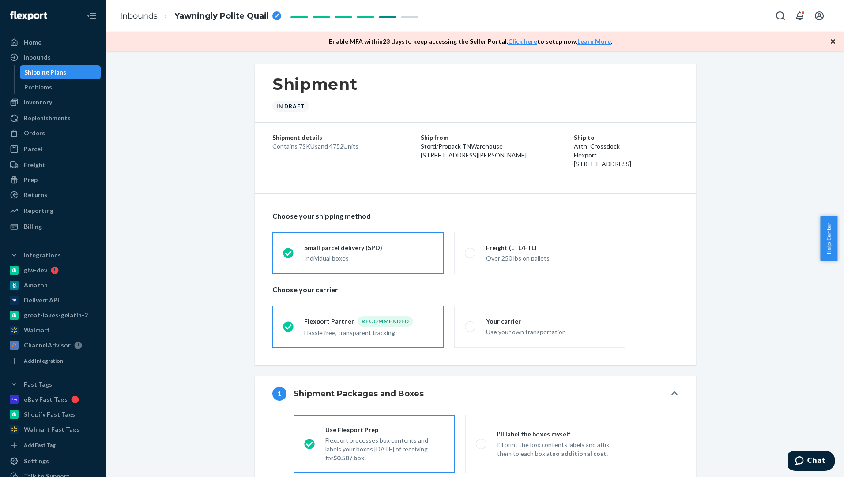
radio input "true"
radio input "false"
radio input "true"
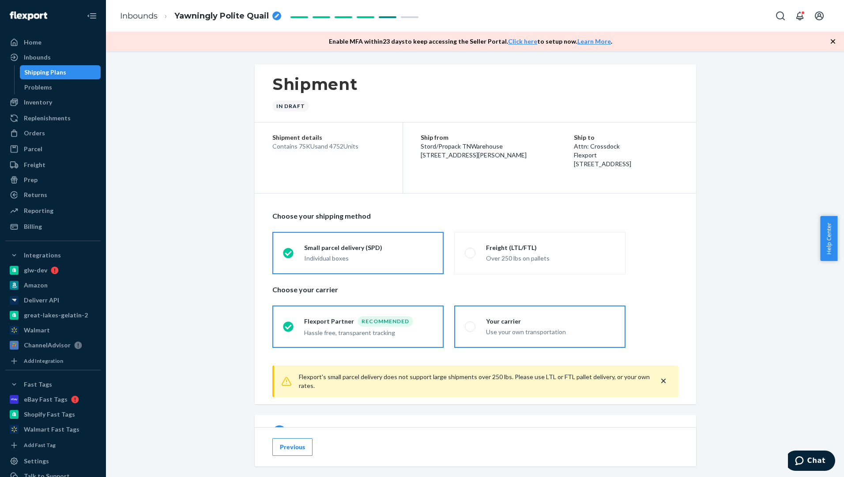
click at [590, 322] on div "Your carrier" at bounding box center [550, 321] width 129 height 9
click at [470, 324] on input "Your carrier Use your own transportation" at bounding box center [468, 327] width 6 height 6
radio input "true"
radio input "false"
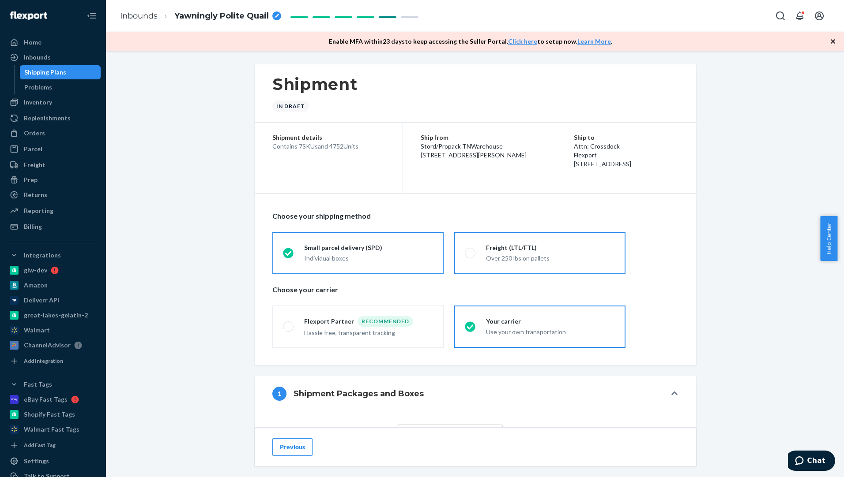
click at [548, 256] on div "Over 250 lbs on pallets" at bounding box center [550, 258] width 129 height 9
click at [470, 256] on input "Freight (LTL/FTL) Over 250 lbs on pallets" at bounding box center [468, 253] width 6 height 6
radio input "true"
radio input "false"
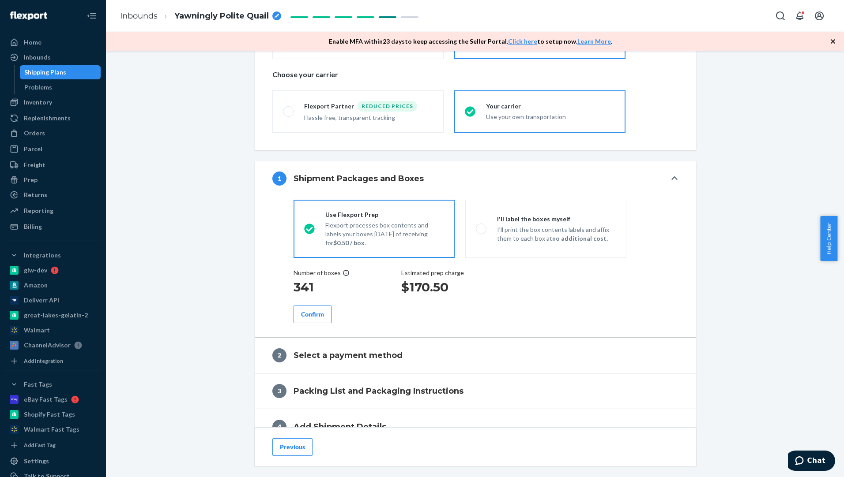
scroll to position [216, 0]
click at [540, 232] on p "I’ll print the box contents labels and affix them to each box at no additional …" at bounding box center [556, 234] width 119 height 18
click at [481, 231] on input "I'll label the boxes myself I’ll print the box contents labels and affix them t…" at bounding box center [479, 228] width 6 height 6
radio input "true"
radio input "false"
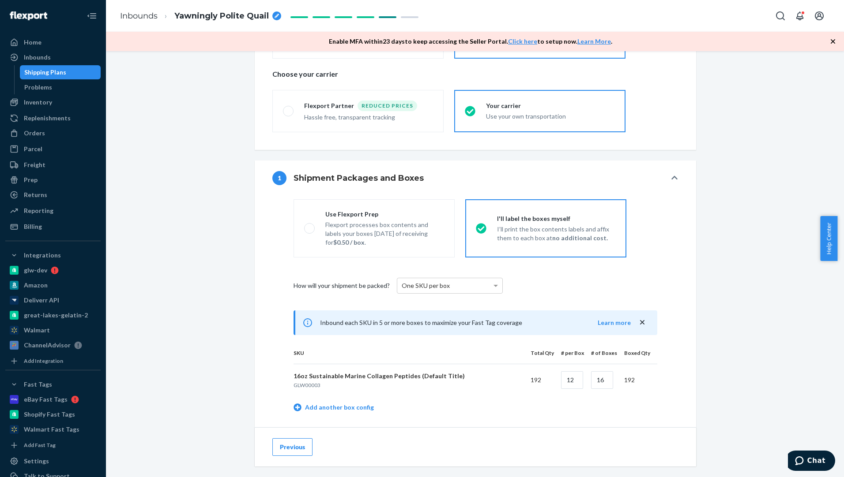
click at [283, 445] on button "Previous" at bounding box center [292, 448] width 40 height 18
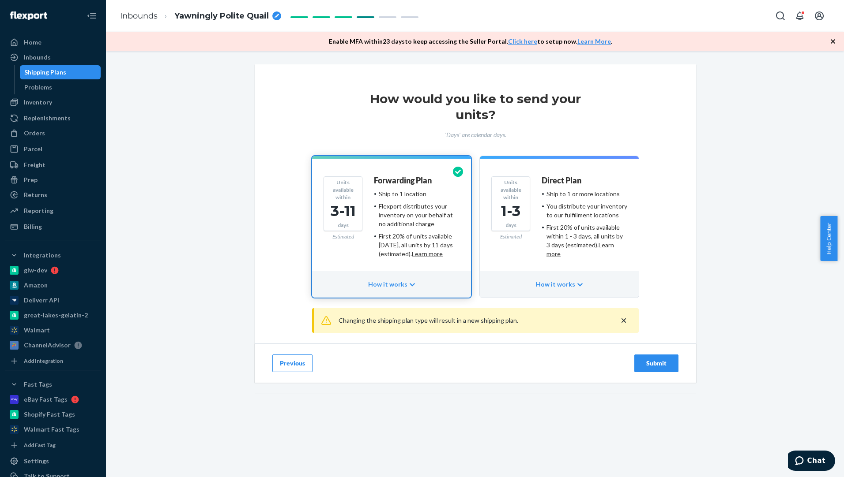
click at [291, 363] on button "Previous" at bounding box center [292, 364] width 40 height 18
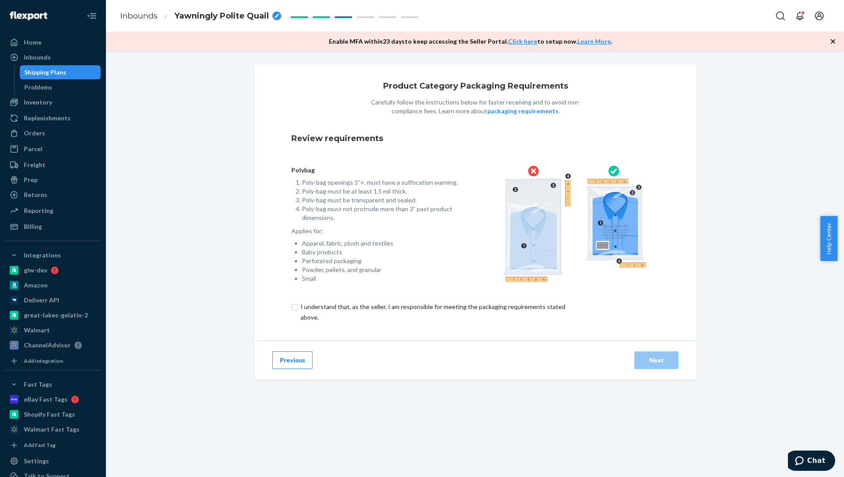
click at [308, 356] on button "Previous" at bounding box center [292, 361] width 40 height 18
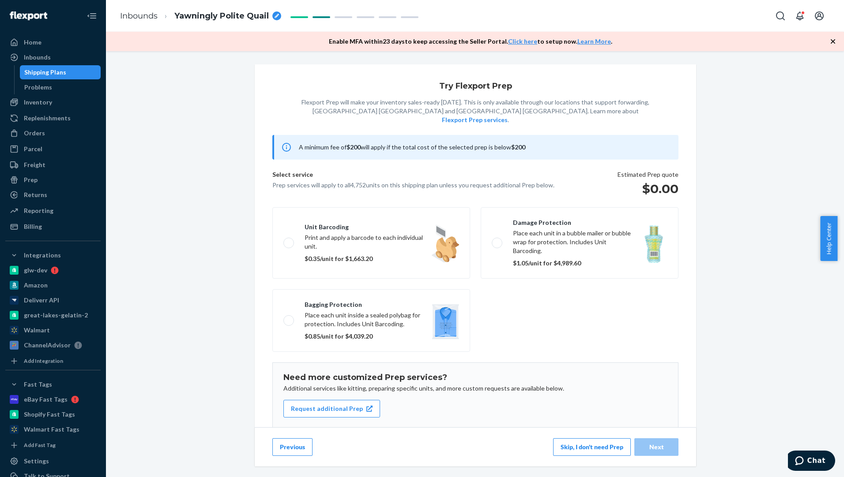
click at [285, 442] on button "Previous" at bounding box center [292, 448] width 40 height 18
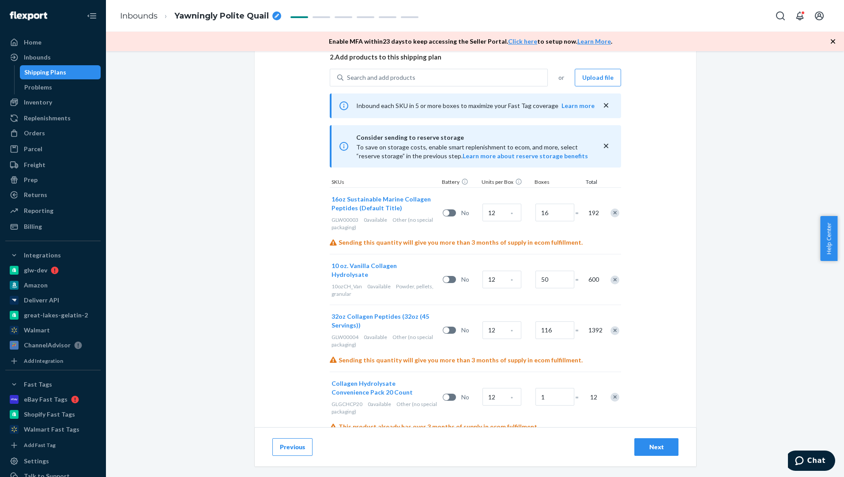
scroll to position [222, 0]
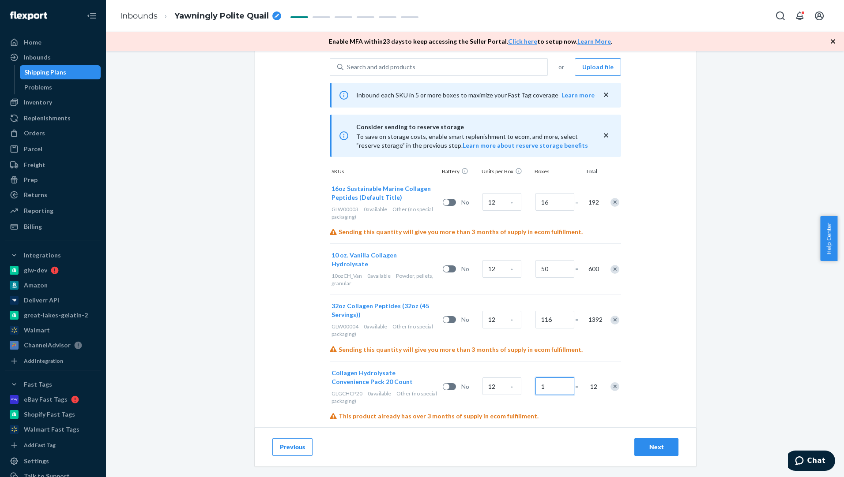
click at [543, 381] on input "1" at bounding box center [554, 387] width 39 height 18
radio input "true"
type input "3"
radio input "true"
type input "33"
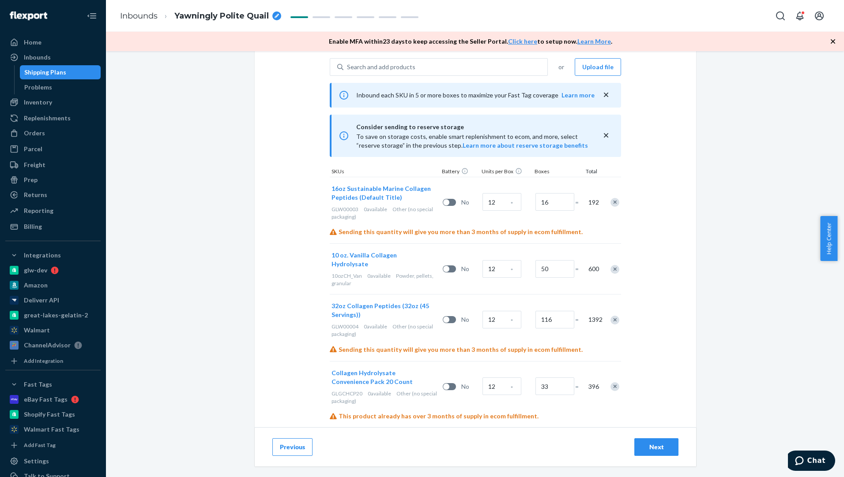
click at [731, 334] on div "Select and Add Products Ensure your products meet our dimension requirements an…" at bounding box center [475, 264] width 738 height 426
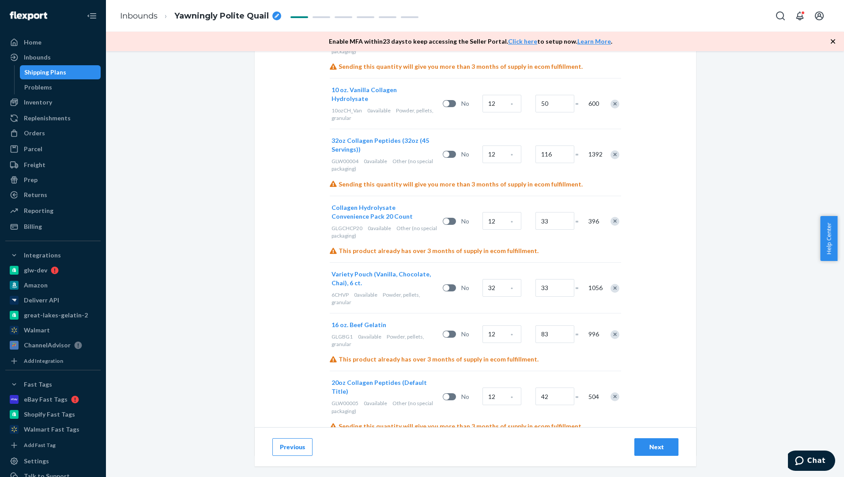
scroll to position [387, 0]
click at [656, 447] on div "Next" at bounding box center [656, 447] width 29 height 9
radio input "true"
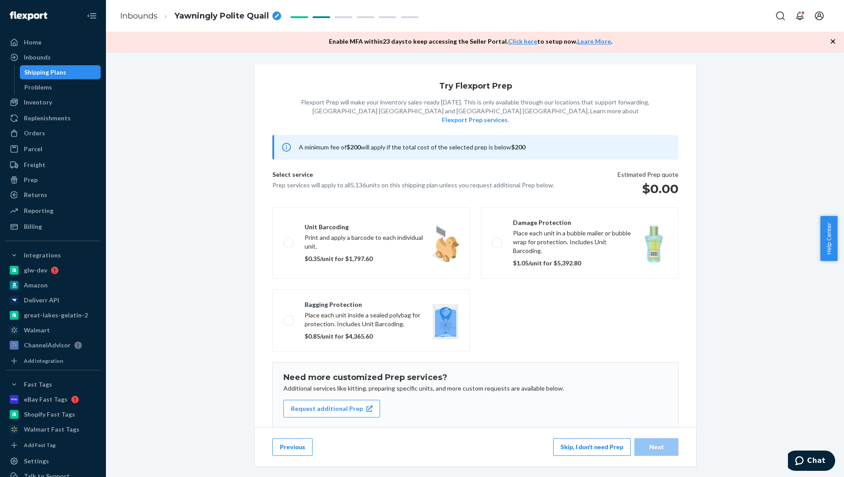
click at [579, 450] on button "Skip, I don't need Prep" at bounding box center [592, 448] width 78 height 18
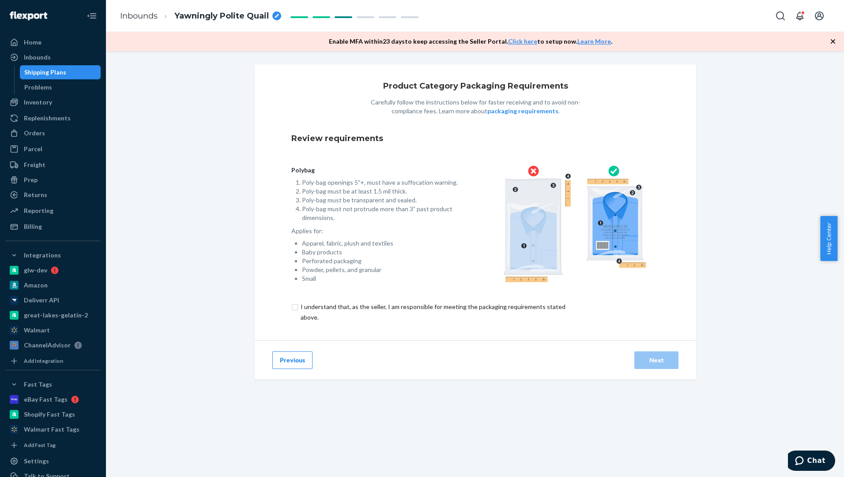
click at [291, 309] on input "checkbox" at bounding box center [437, 312] width 293 height 21
checkbox input "true"
click at [649, 365] on button "Next" at bounding box center [656, 361] width 44 height 18
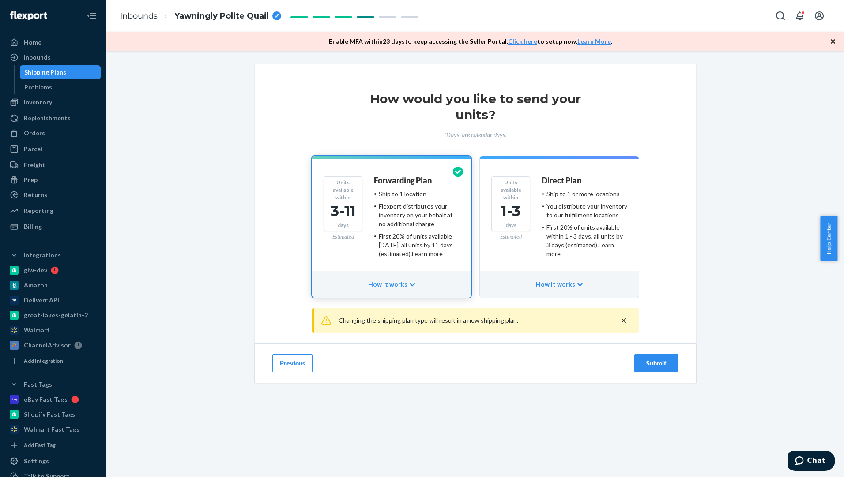
click at [578, 262] on div "Direct Plan Ship to 1 or more locations You distribute your inventory to our fu…" at bounding box center [584, 220] width 86 height 88
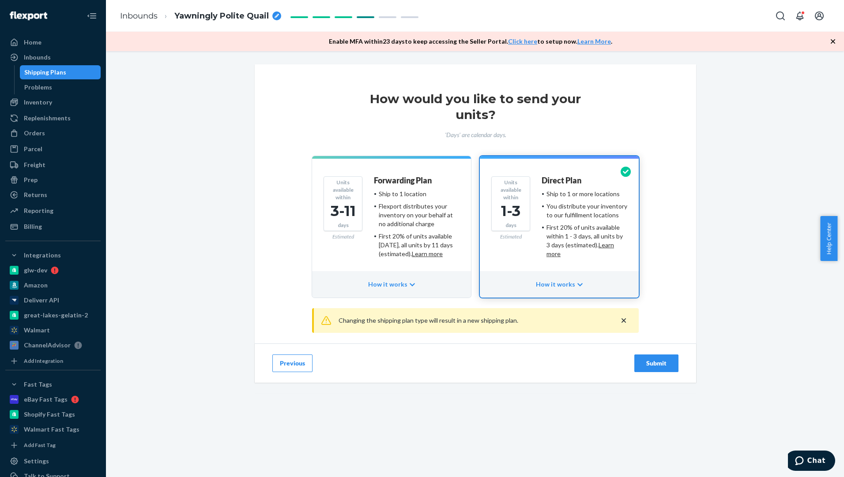
click at [380, 240] on div "First 20% of units available within 3 days, all units by 11 days (estimated). L…" at bounding box center [419, 245] width 81 height 26
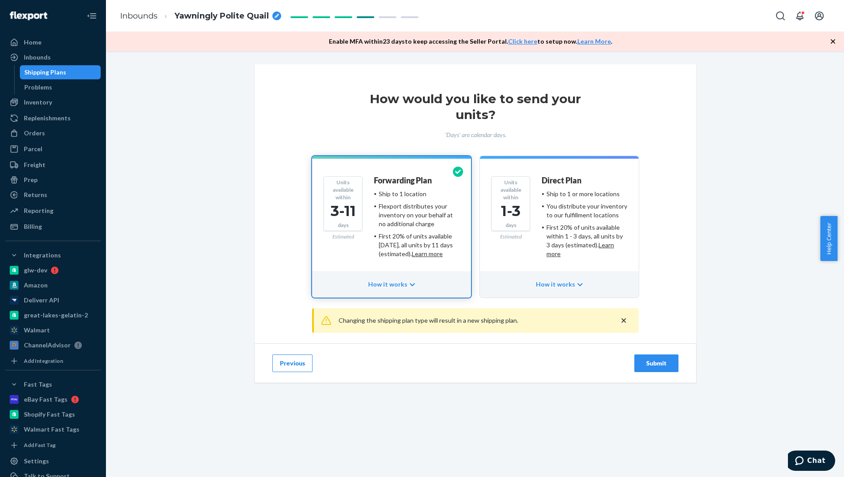
click at [665, 362] on div "Submit" at bounding box center [656, 363] width 29 height 9
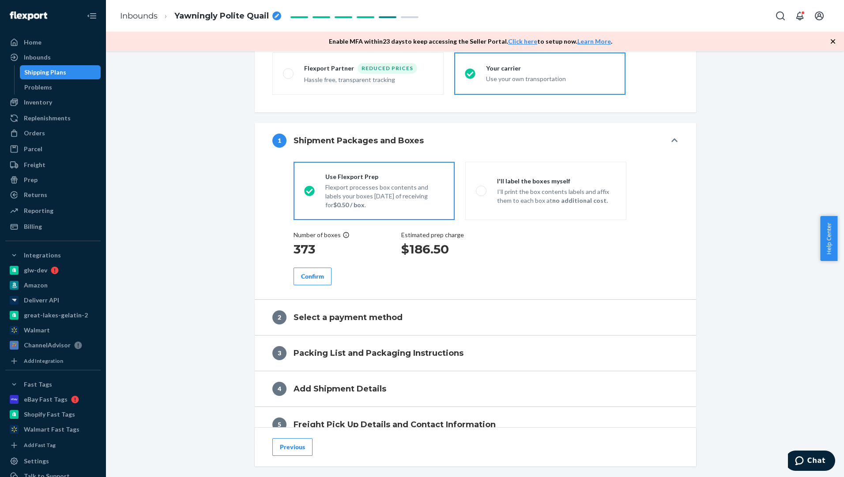
scroll to position [256, 0]
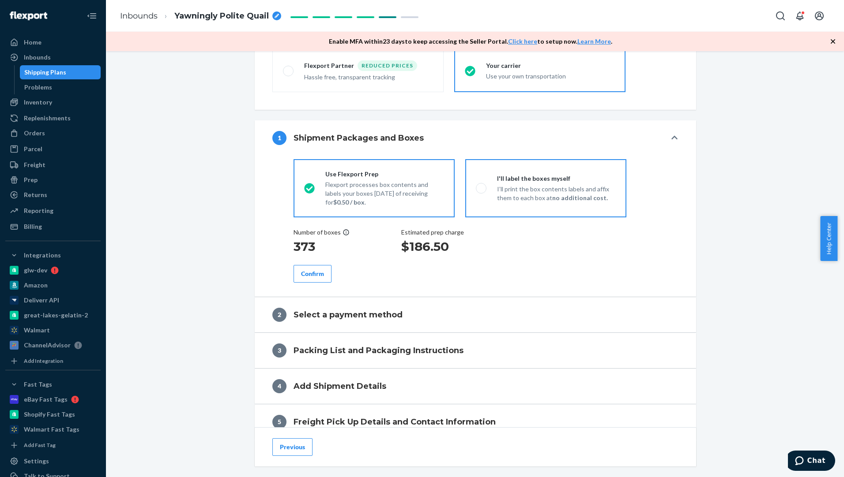
click at [503, 198] on p "I’ll print the box contents labels and affix them to each box at no additional …" at bounding box center [556, 194] width 119 height 18
click at [481, 191] on input "I'll label the boxes myself I’ll print the box contents labels and affix them t…" at bounding box center [479, 188] width 6 height 6
radio input "true"
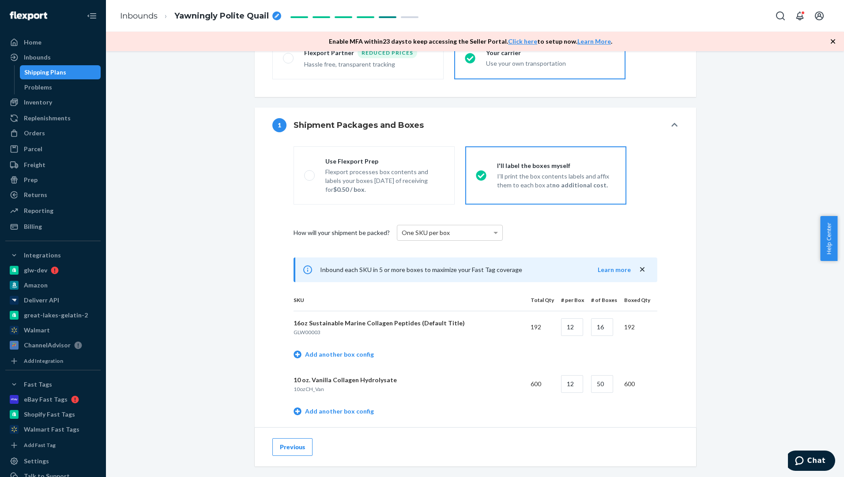
scroll to position [265, 0]
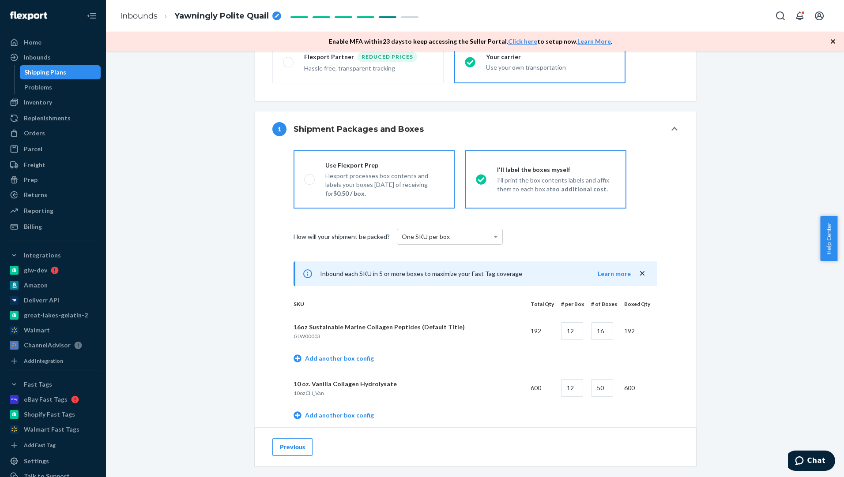
click at [403, 186] on p "Flexport processes box contents and labels your boxes within 3 days of receivin…" at bounding box center [384, 185] width 119 height 26
click at [310, 182] on input "Use Flexport Prep Flexport processes box contents and labels your boxes within …" at bounding box center [307, 179] width 6 height 6
radio input "true"
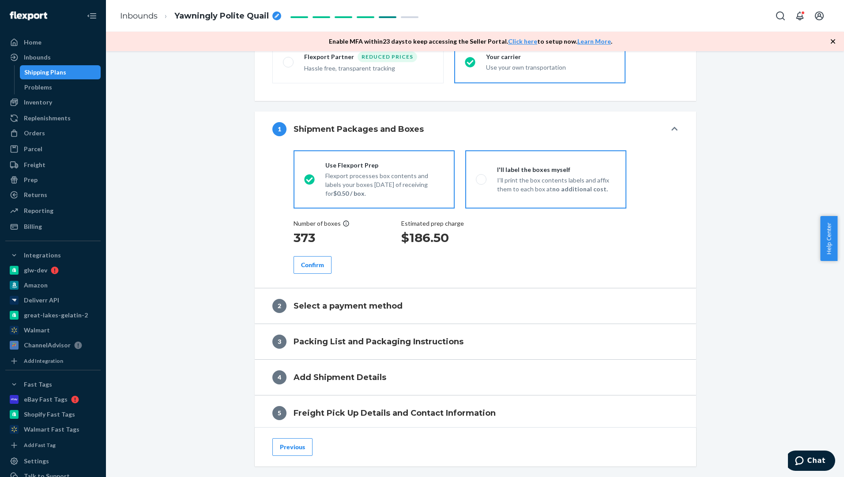
click at [537, 177] on p "I’ll print the box contents labels and affix them to each box at no additional …" at bounding box center [556, 185] width 119 height 18
click at [481, 177] on input "I'll label the boxes myself I’ll print the box contents labels and affix them t…" at bounding box center [479, 179] width 6 height 6
radio input "true"
radio input "false"
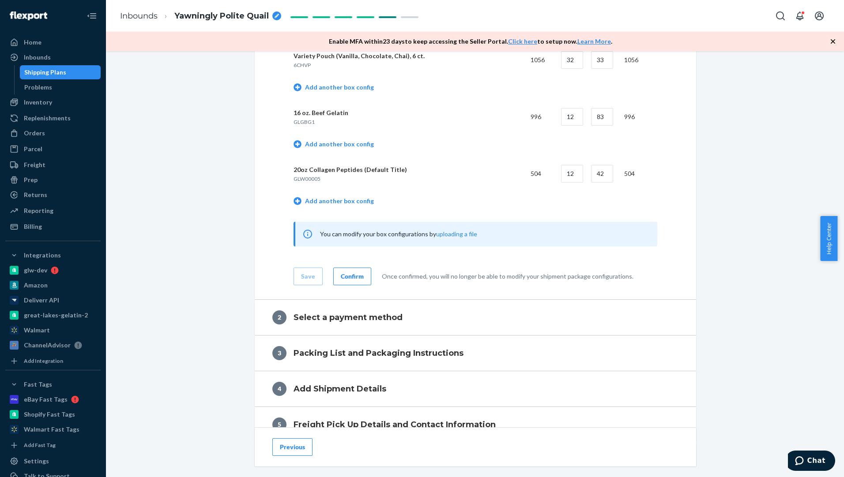
scroll to position [768, 0]
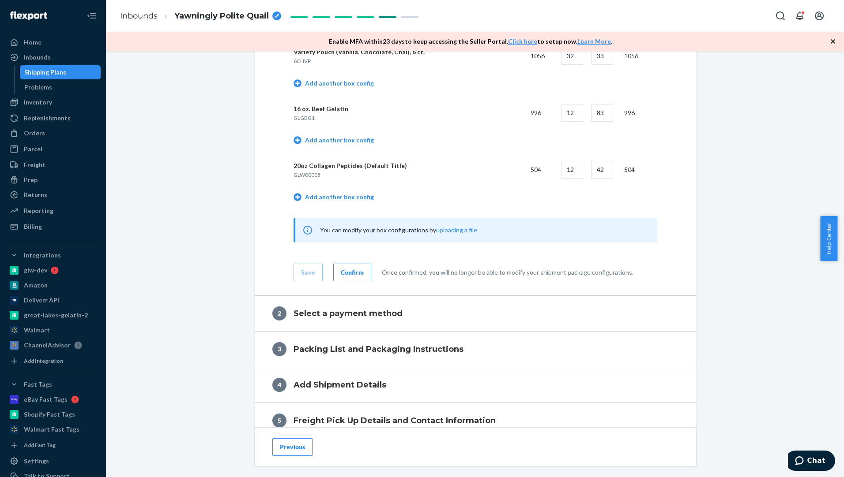
click at [356, 270] on div "Confirm" at bounding box center [352, 272] width 23 height 9
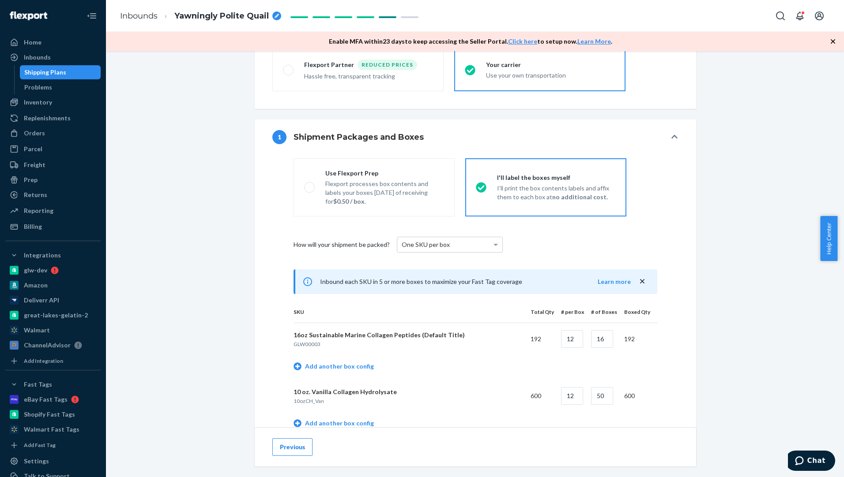
scroll to position [250, 0]
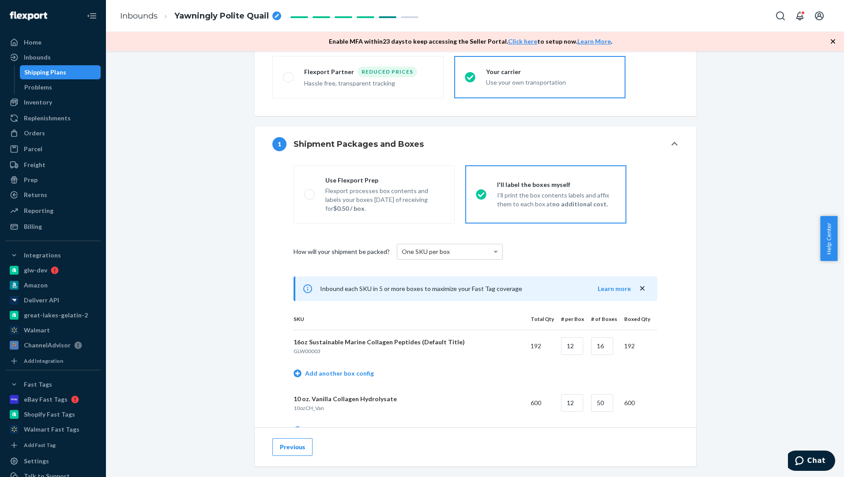
drag, startPoint x: 841, startPoint y: 221, endPoint x: 843, endPoint y: 191, distance: 30.5
click at [843, 191] on body "Home Inbounds Shipping Plans Problems Inventory Products Branded Packaging Repl…" at bounding box center [422, 238] width 844 height 477
drag, startPoint x: 843, startPoint y: 191, endPoint x: 768, endPoint y: 156, distance: 82.7
click at [768, 156] on div "Shipment In draft Shipment details Contains 7 SKUs and 5136 Units Ship from Sto…" at bounding box center [475, 457] width 724 height 1285
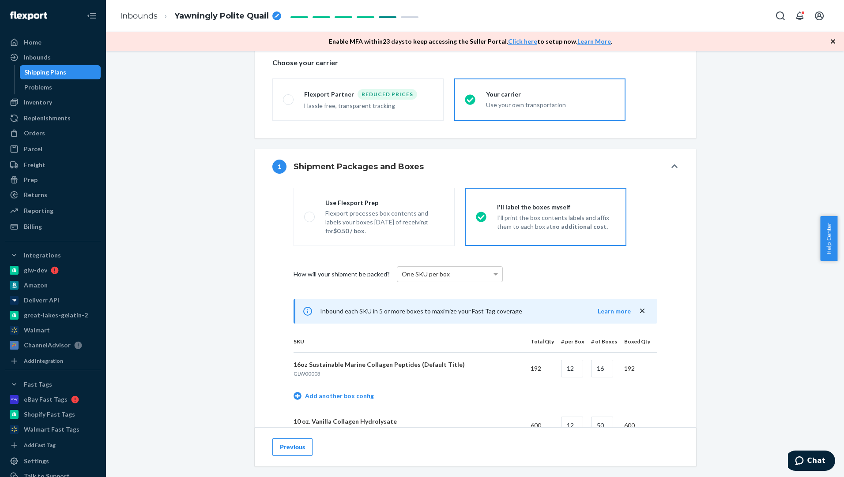
scroll to position [154, 0]
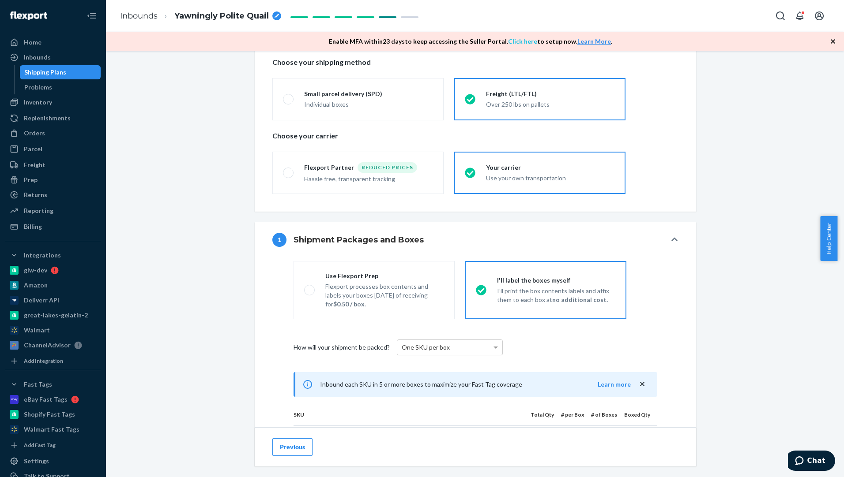
click at [511, 38] on link "Click here" at bounding box center [522, 42] width 29 height 8
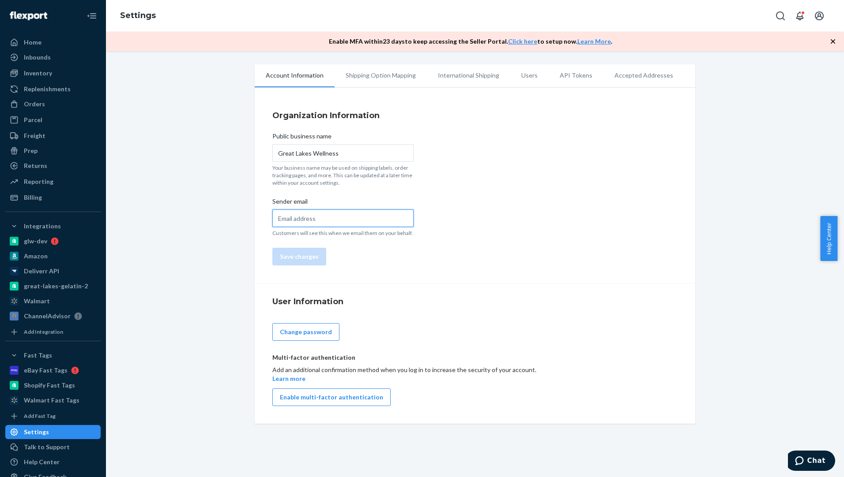
click at [309, 218] on input "Sender email" at bounding box center [342, 219] width 141 height 18
type input "jim.athans@getwellmore.com"
click at [307, 261] on button "Save changes" at bounding box center [299, 257] width 54 height 18
click at [833, 41] on icon "button" at bounding box center [832, 41] width 4 height 4
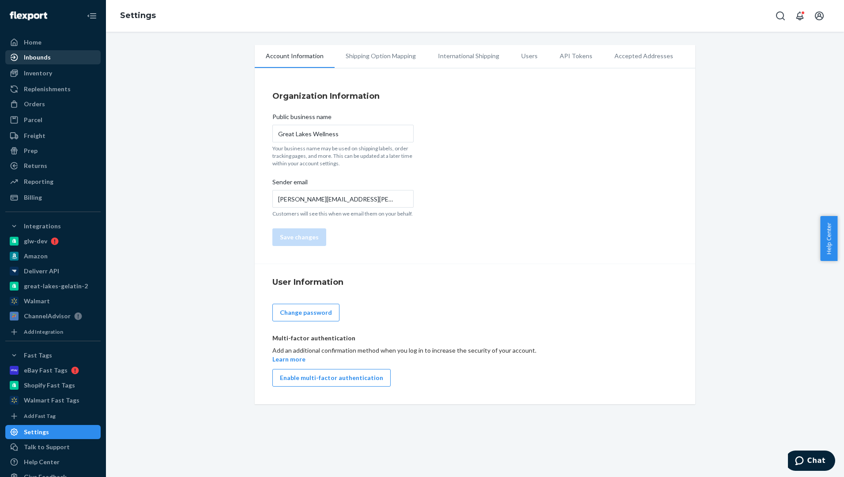
click at [35, 59] on div "Inbounds" at bounding box center [37, 57] width 27 height 9
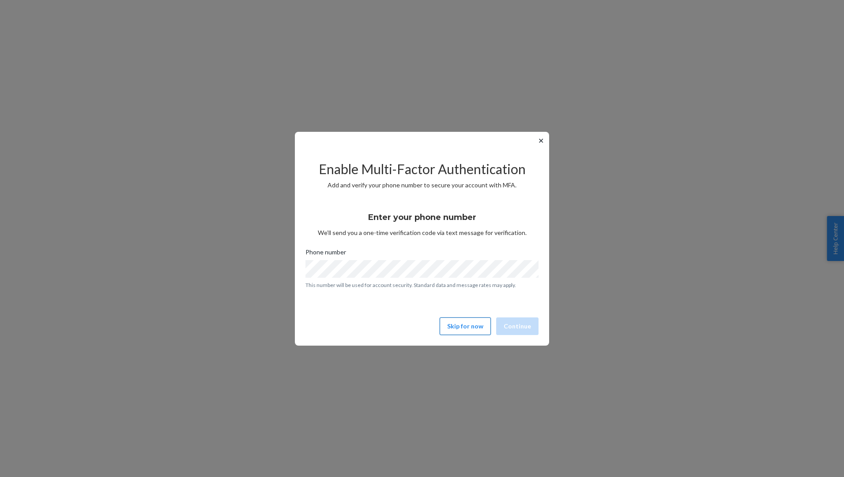
click at [463, 327] on button "Skip for now" at bounding box center [464, 327] width 51 height 18
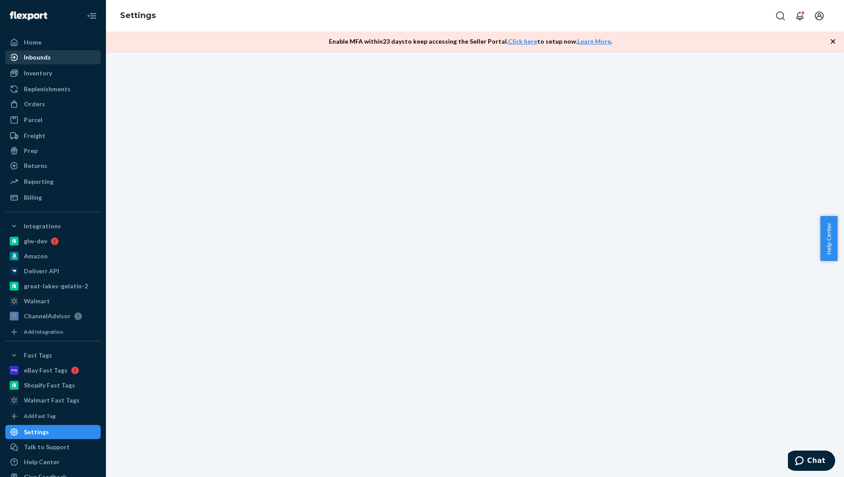
click at [47, 59] on div "Inbounds" at bounding box center [37, 57] width 27 height 9
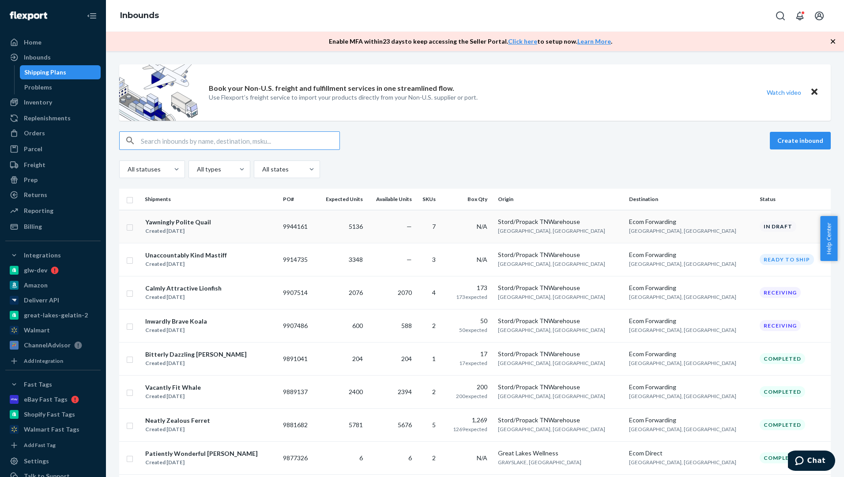
click at [415, 229] on td "—" at bounding box center [390, 226] width 49 height 33
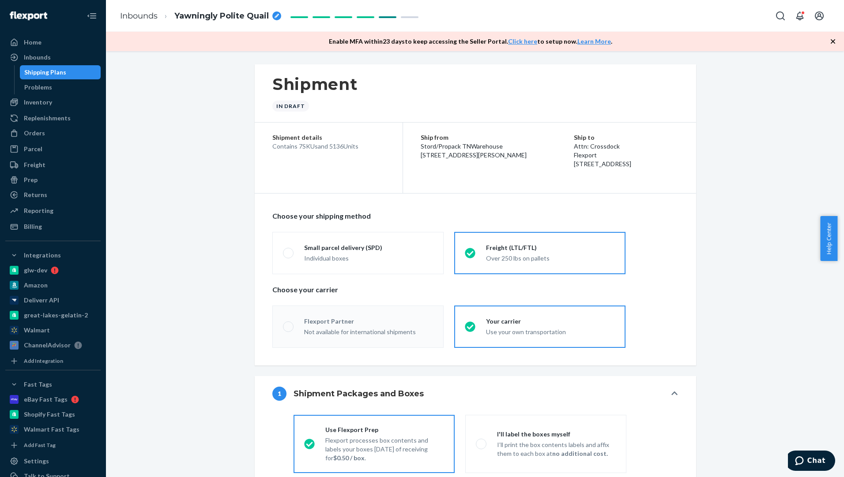
radio input "true"
radio input "false"
radio input "true"
radio input "false"
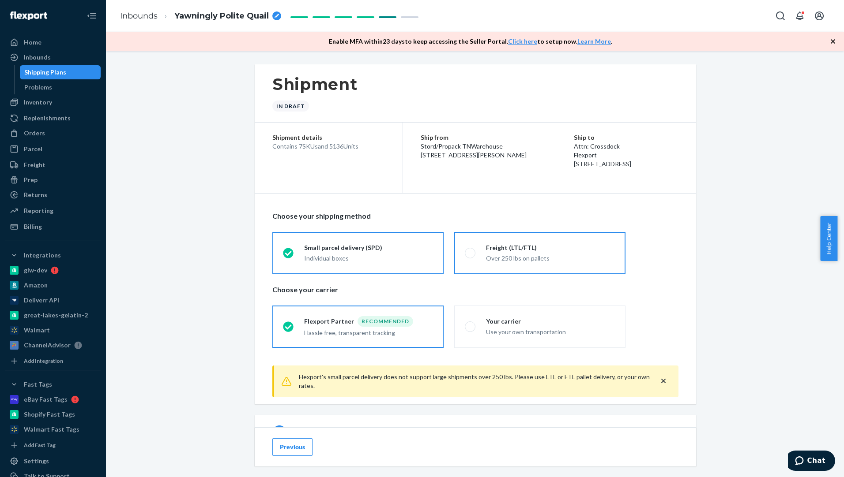
click at [518, 256] on div "Over 250 lbs on pallets" at bounding box center [550, 258] width 129 height 9
click at [470, 256] on input "Freight (LTL/FTL) Over 250 lbs on pallets" at bounding box center [468, 253] width 6 height 6
radio input "true"
radio input "false"
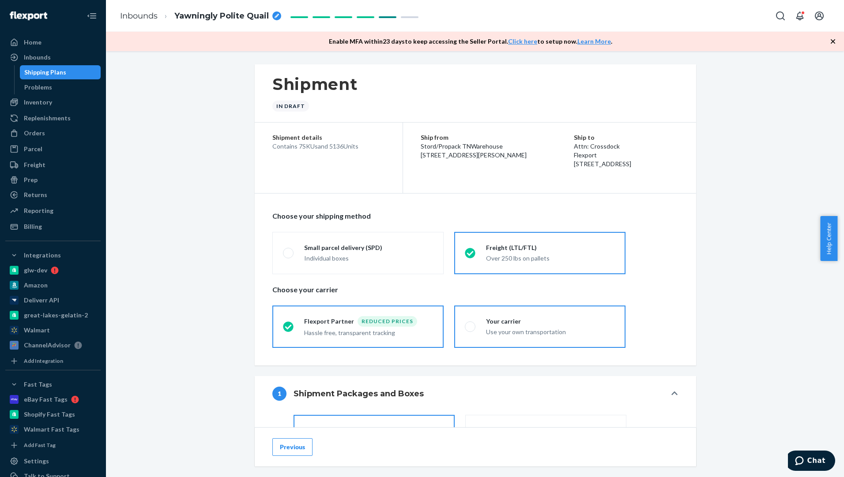
click at [528, 323] on div "Your carrier" at bounding box center [550, 321] width 129 height 9
click at [470, 324] on input "Your carrier Use your own transportation" at bounding box center [468, 327] width 6 height 6
radio input "true"
radio input "false"
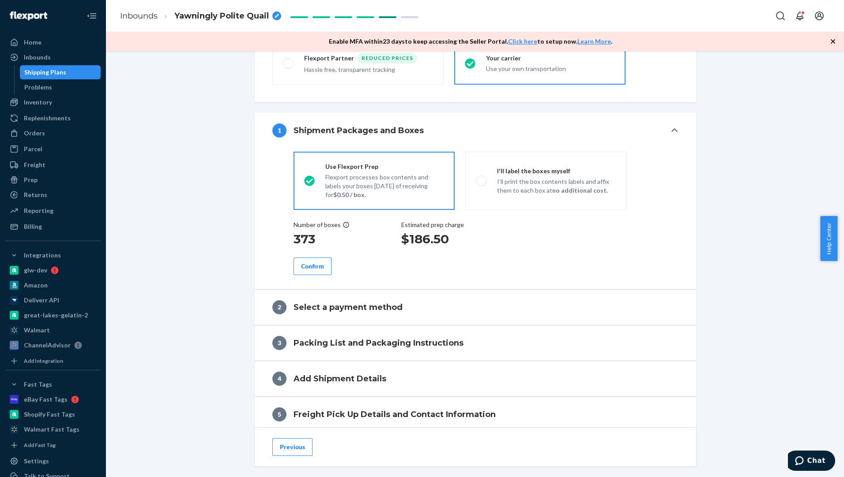
scroll to position [266, 0]
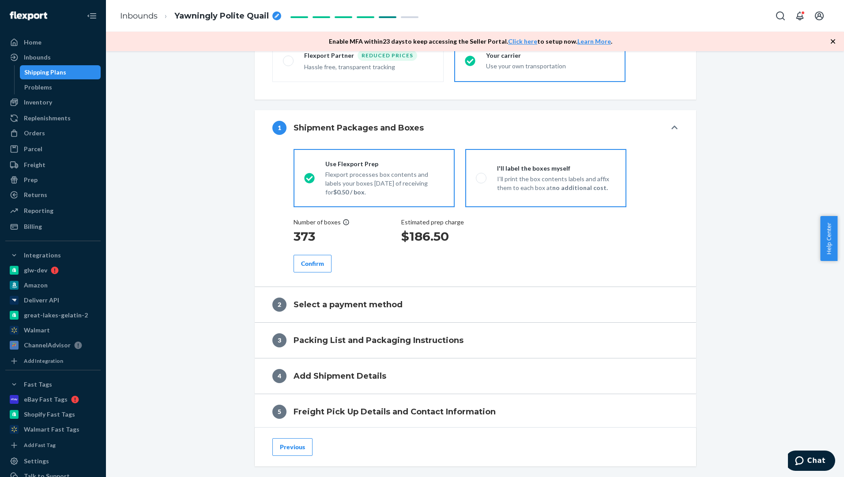
click at [515, 180] on p "I’ll print the box contents labels and affix them to each box at no additional …" at bounding box center [556, 184] width 119 height 18
click at [481, 180] on input "I'll label the boxes myself I’ll print the box contents labels and affix them t…" at bounding box center [479, 178] width 6 height 6
radio input "true"
radio input "false"
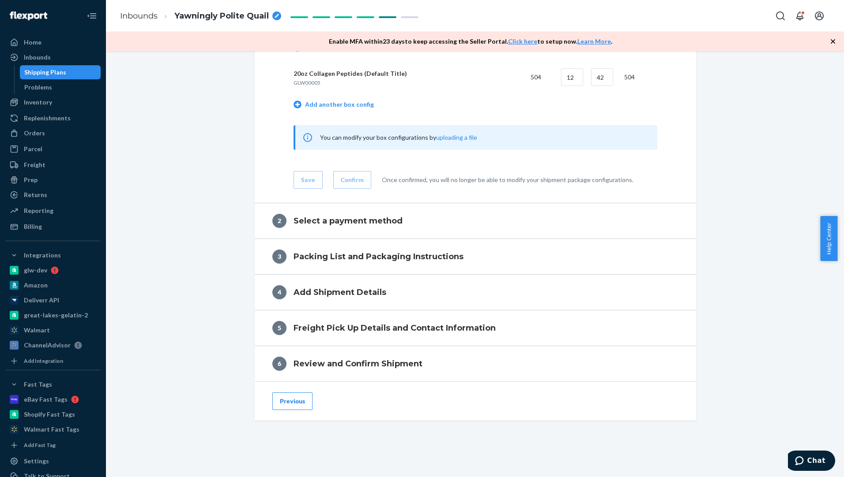
scroll to position [872, 0]
